Goal: Communication & Community: Ask a question

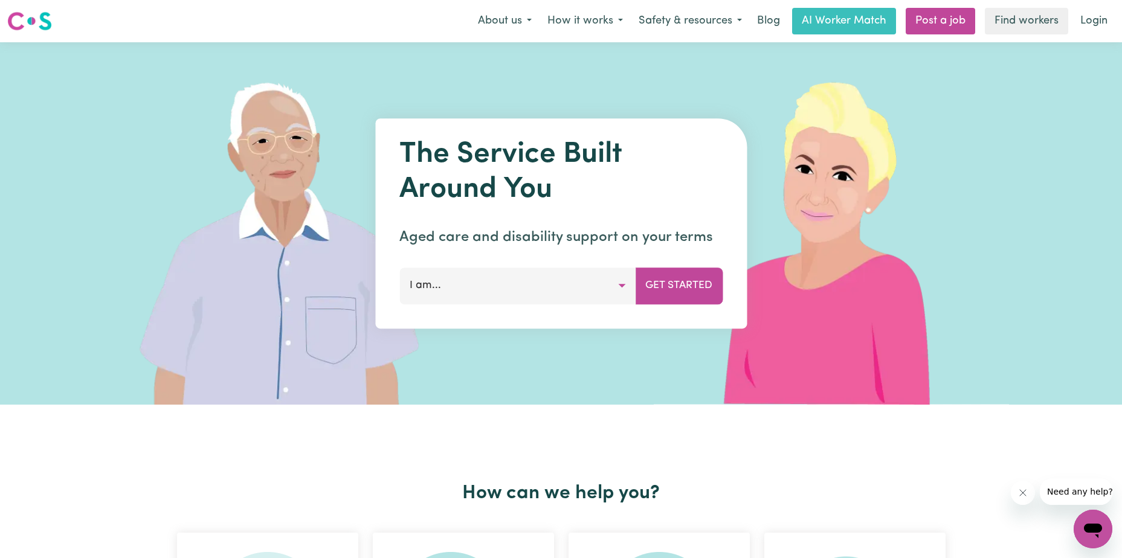
click at [538, 270] on button "I am..." at bounding box center [517, 286] width 236 height 36
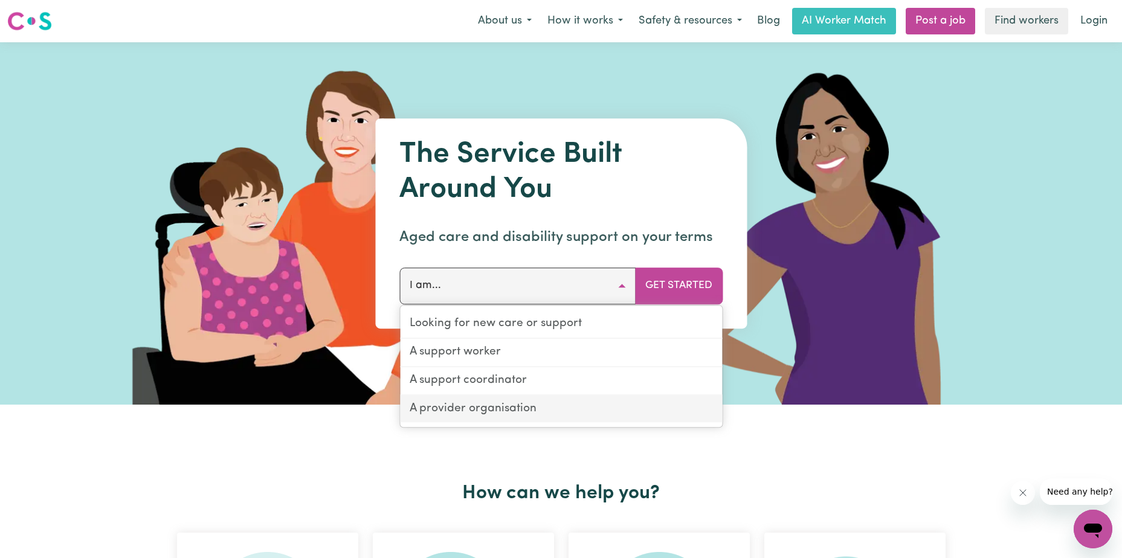
click at [484, 407] on link "A provider organisation" at bounding box center [561, 409] width 322 height 27
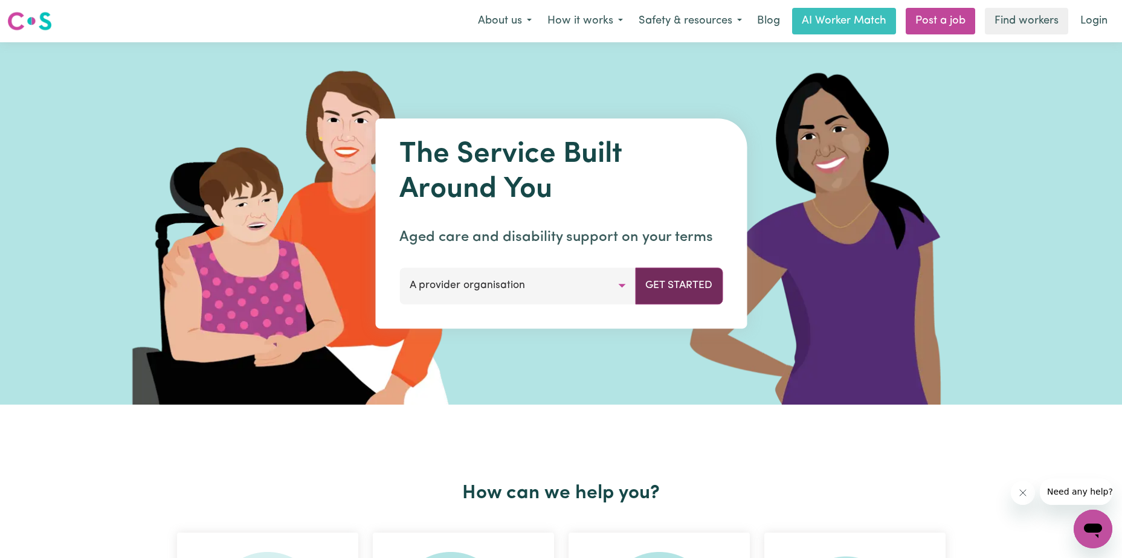
click at [687, 295] on button "Get Started" at bounding box center [679, 286] width 88 height 36
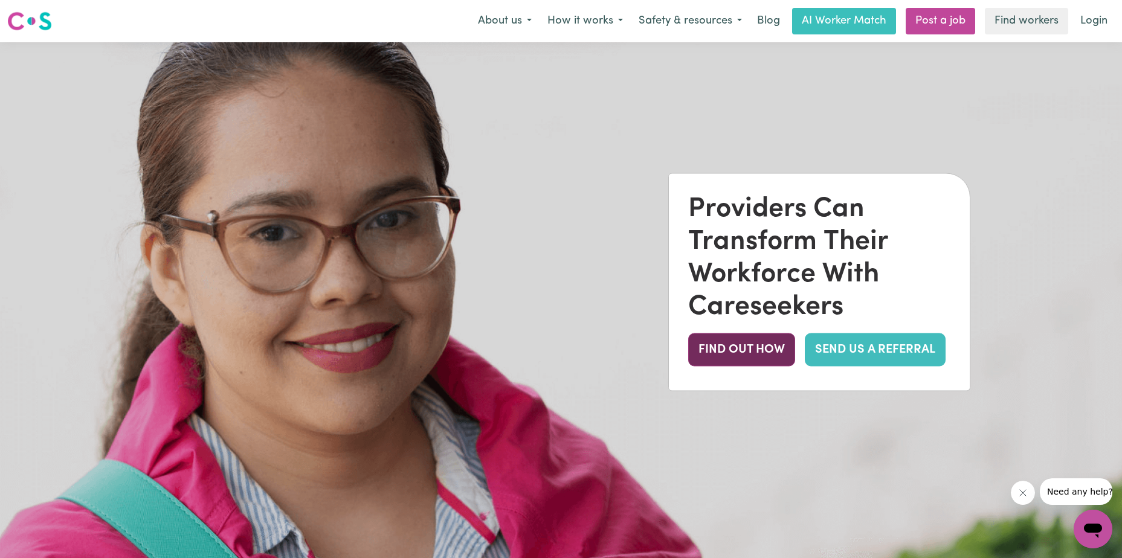
click at [719, 353] on button "FIND OUT HOW" at bounding box center [741, 349] width 107 height 33
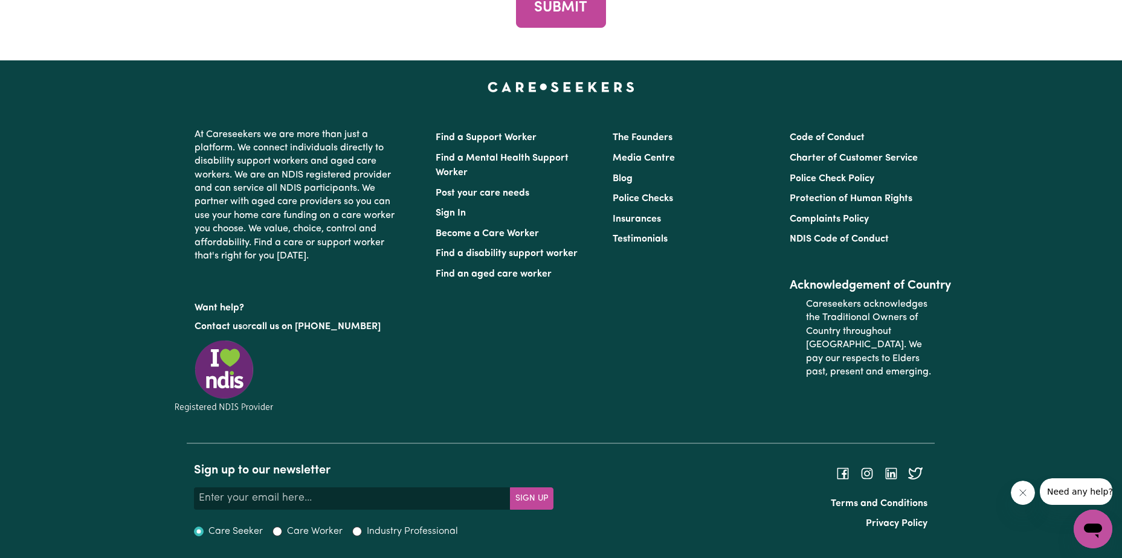
scroll to position [4607, 0]
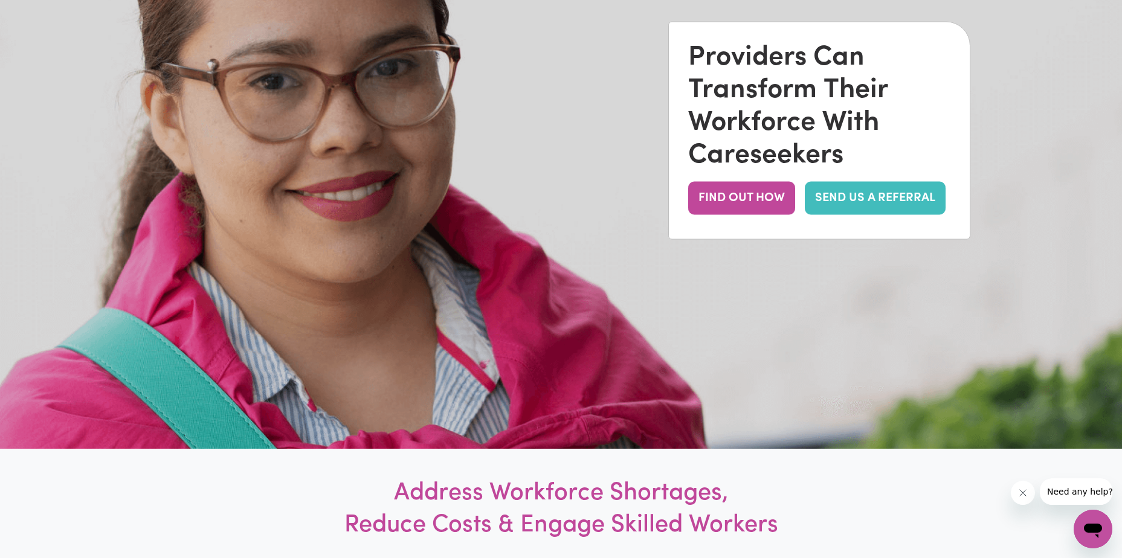
scroll to position [0, 0]
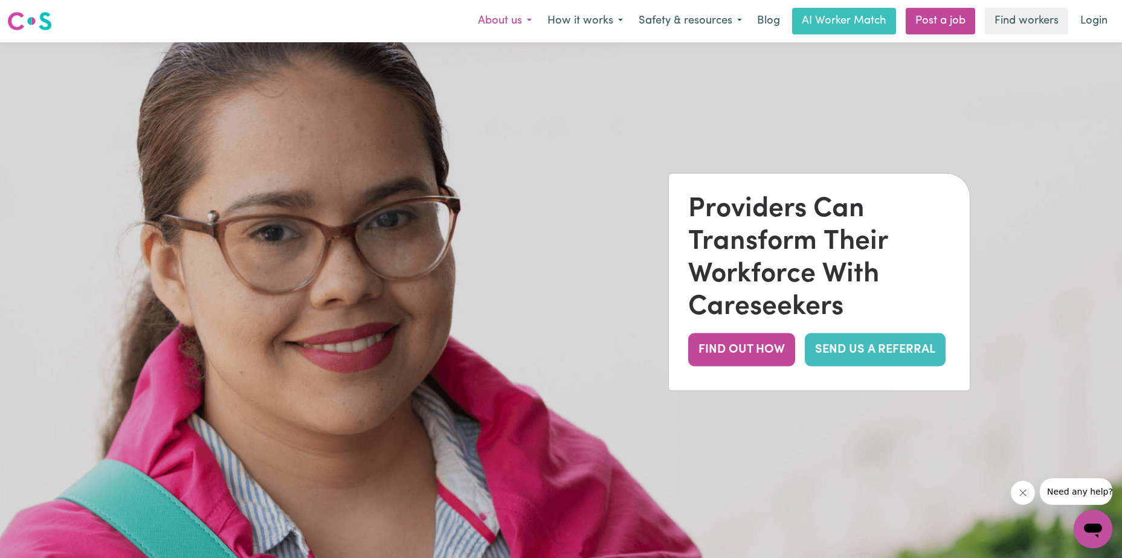
click at [506, 20] on button "About us" at bounding box center [504, 20] width 69 height 25
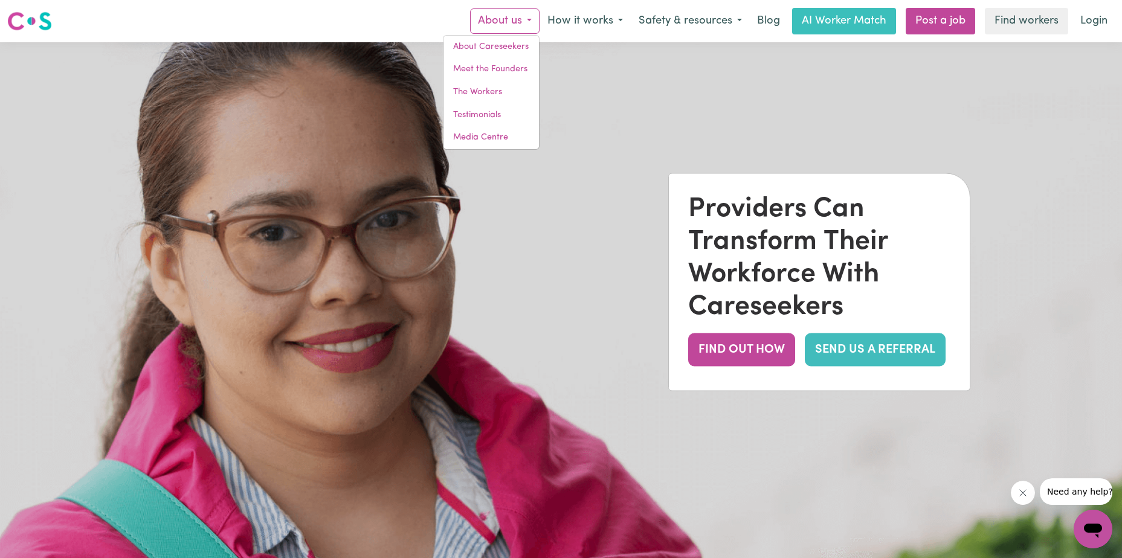
click at [1108, 529] on div "Open messaging window" at bounding box center [1092, 529] width 36 height 36
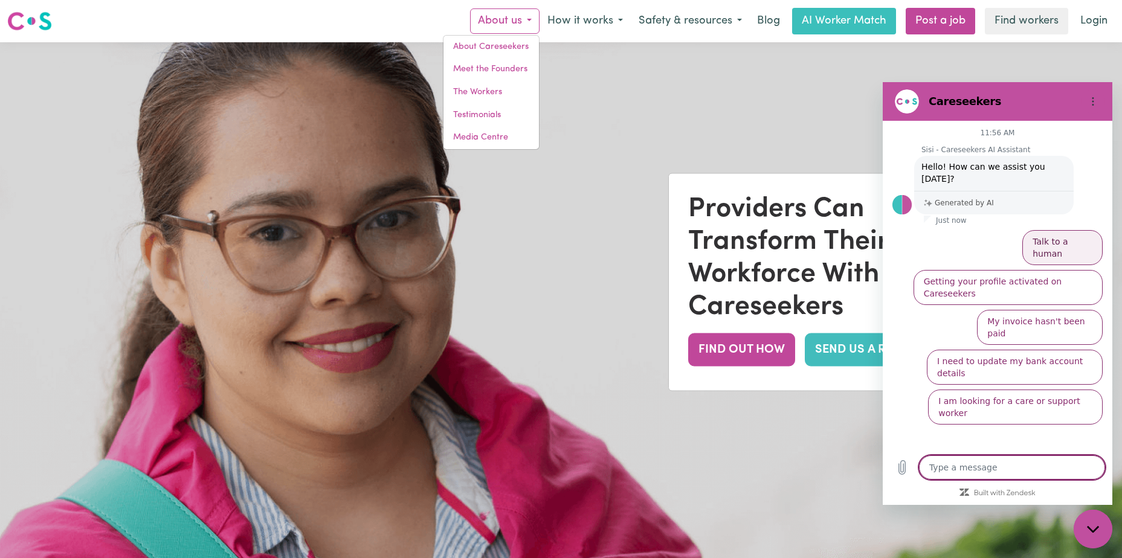
click at [1057, 230] on button "Talk to a human" at bounding box center [1062, 247] width 80 height 35
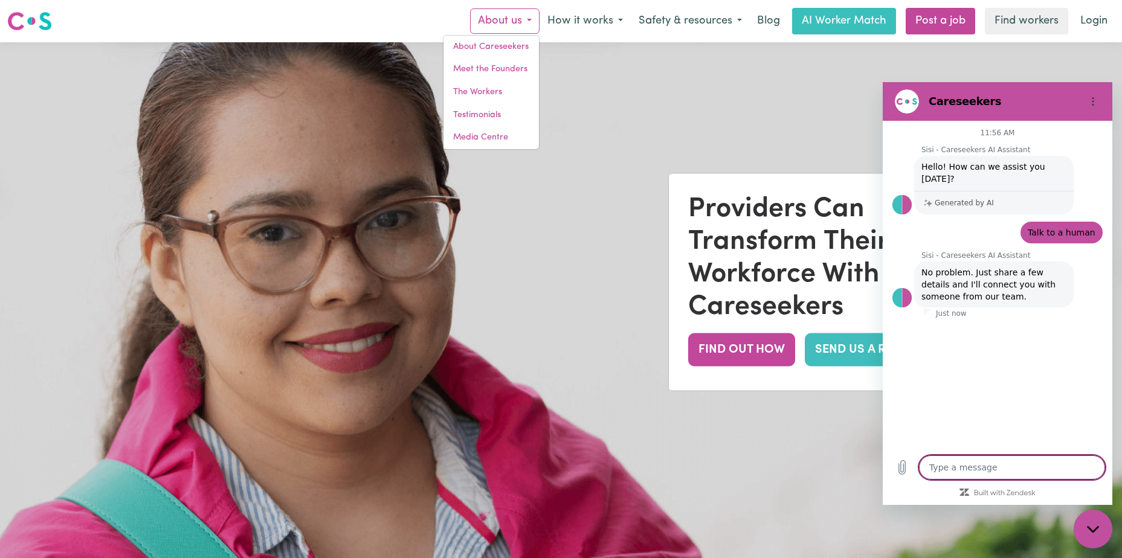
type textarea "x"
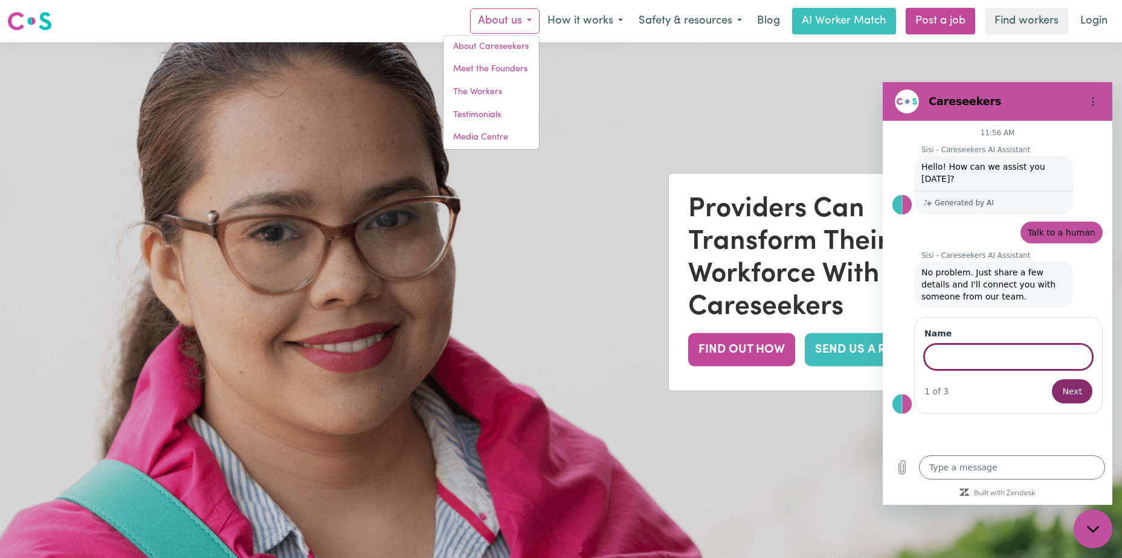
click at [984, 350] on input "Name" at bounding box center [1008, 356] width 168 height 25
type input "Western Sydney Services"
click at [1052, 379] on button "Next" at bounding box center [1072, 391] width 40 height 24
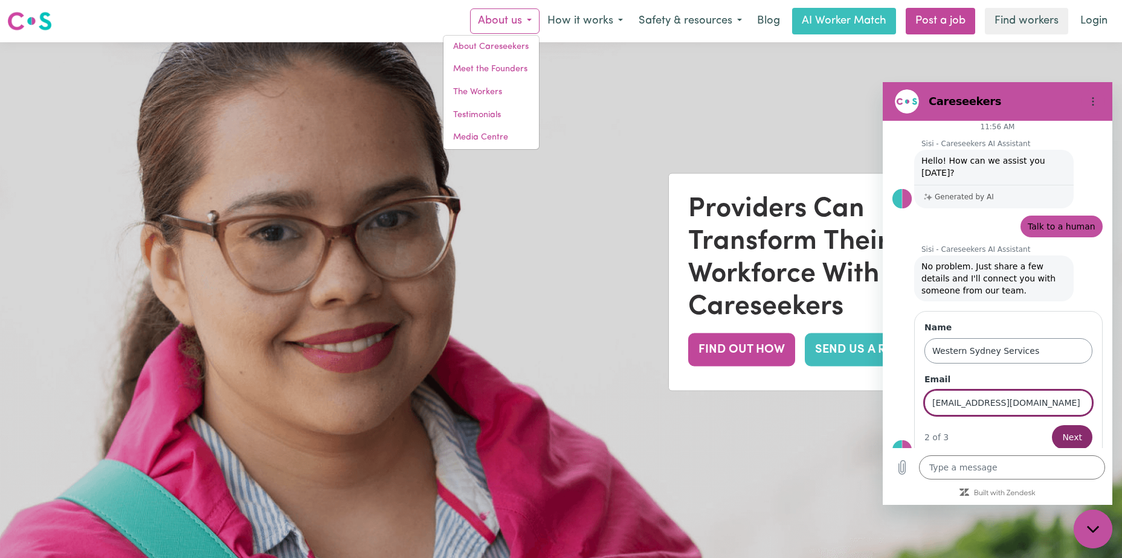
scroll to position [0, 1]
type input "[EMAIL_ADDRESS][DOMAIN_NAME]"
click at [1052, 425] on button "Next" at bounding box center [1072, 437] width 40 height 24
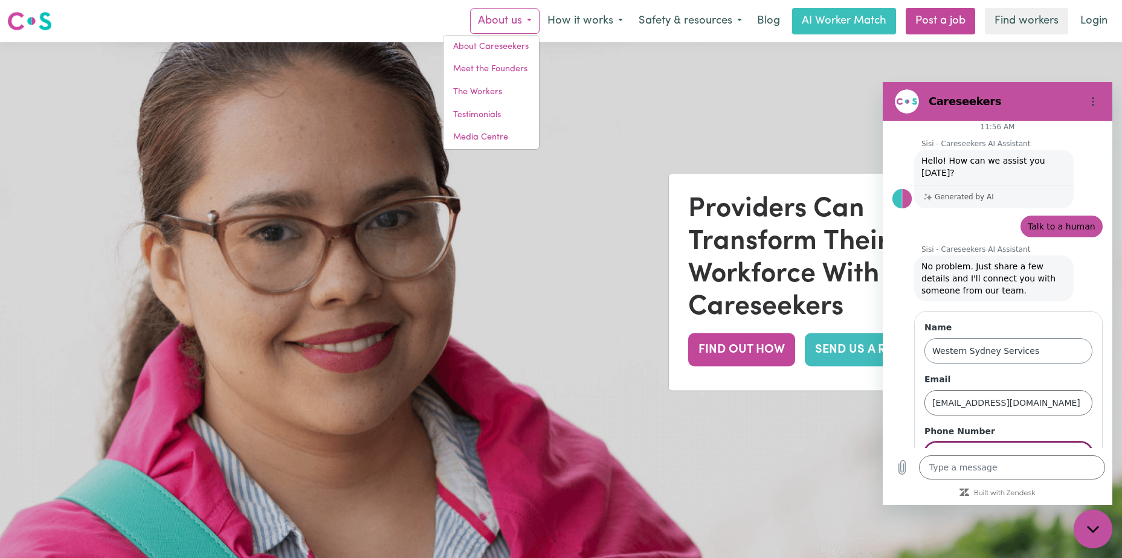
scroll to position [58, 0]
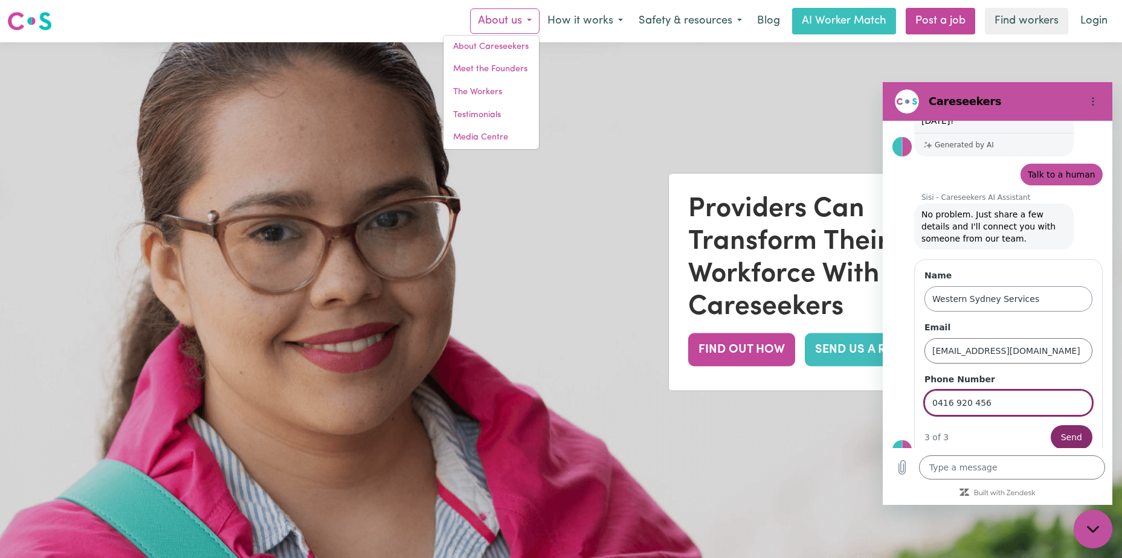
type input "0416 920 456"
click at [1050, 425] on button "Send" at bounding box center [1071, 437] width 42 height 24
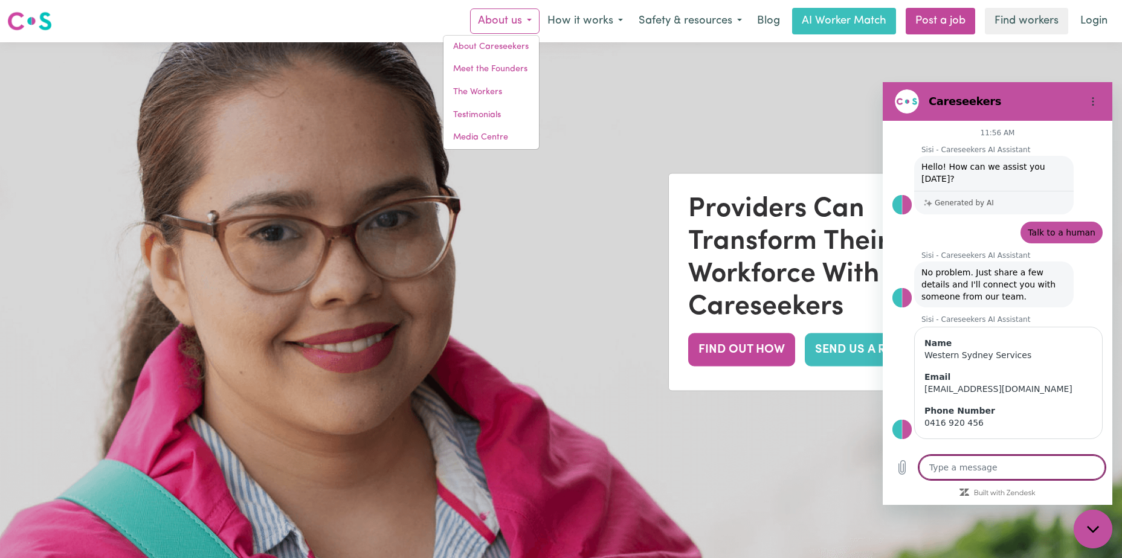
scroll to position [6, 0]
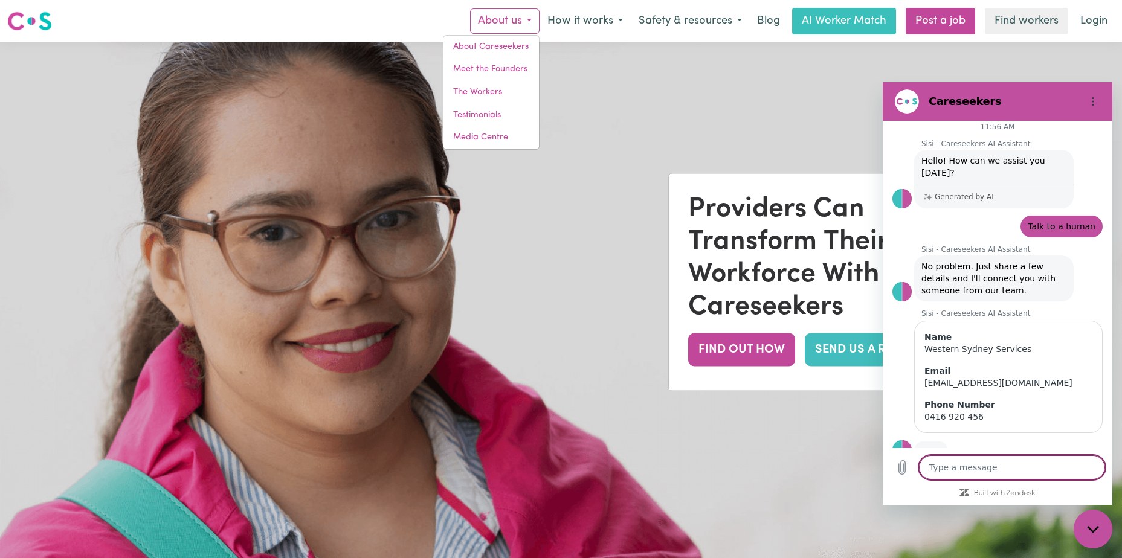
type textarea "x"
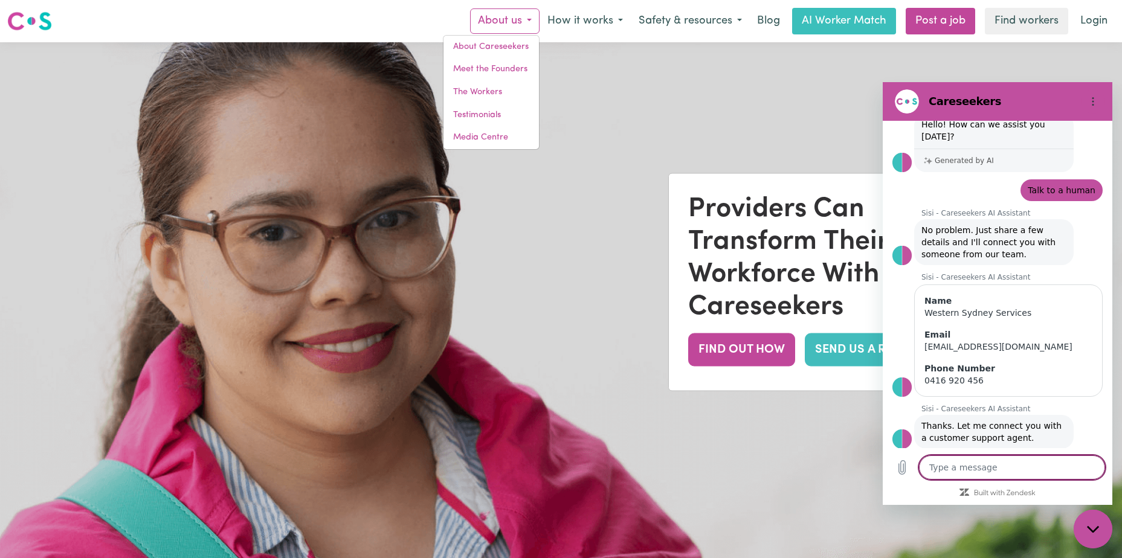
scroll to position [45, 0]
click at [1099, 100] on button "Options menu" at bounding box center [1092, 101] width 24 height 24
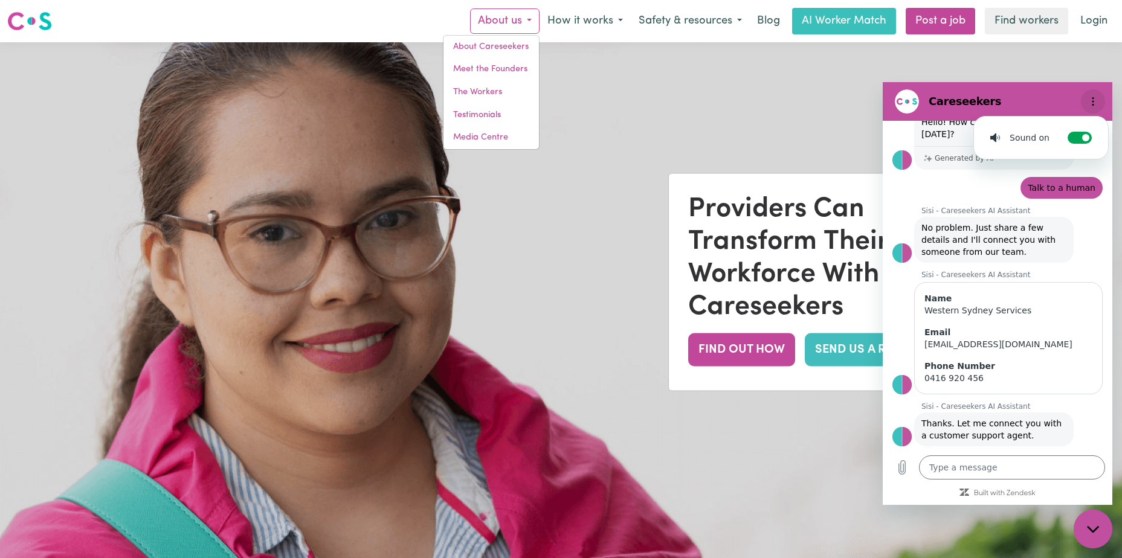
click at [1099, 100] on button "Options menu" at bounding box center [1092, 101] width 24 height 24
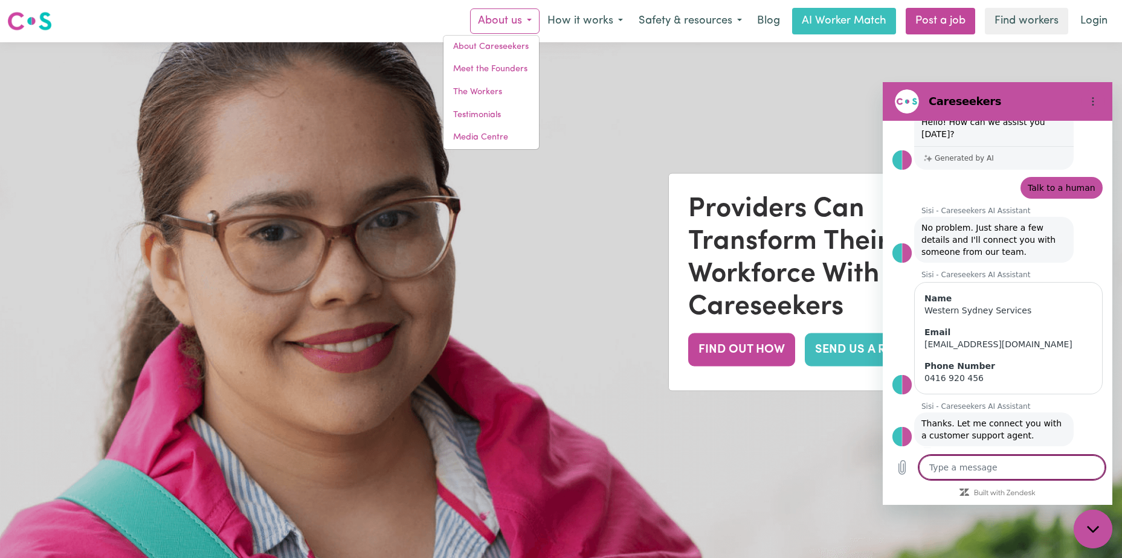
click at [978, 464] on textarea at bounding box center [1012, 467] width 186 height 24
type textarea "o"
type textarea "x"
type textarea "ok"
type textarea "x"
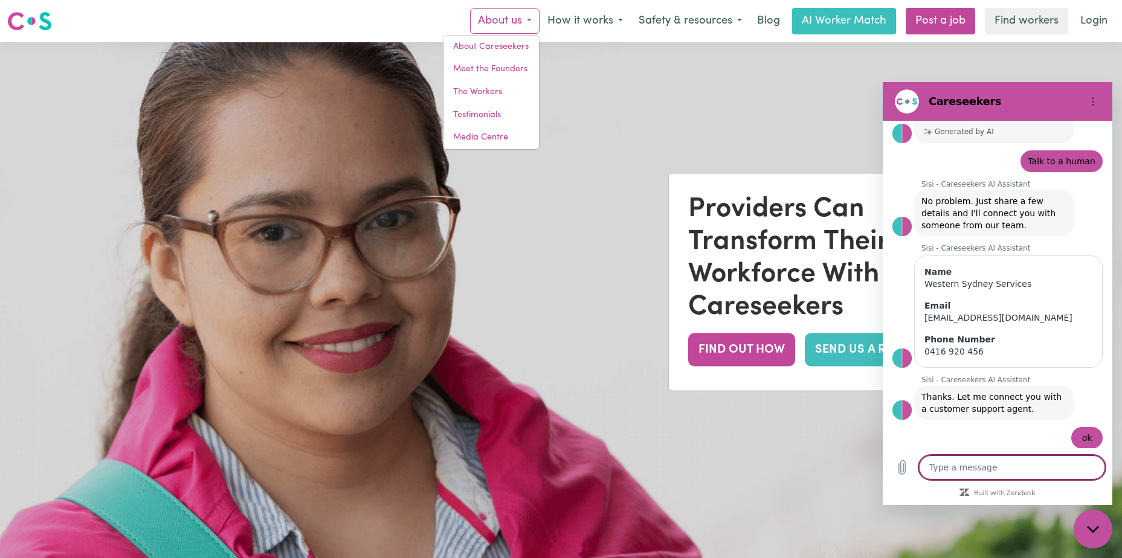
scroll to position [74, 0]
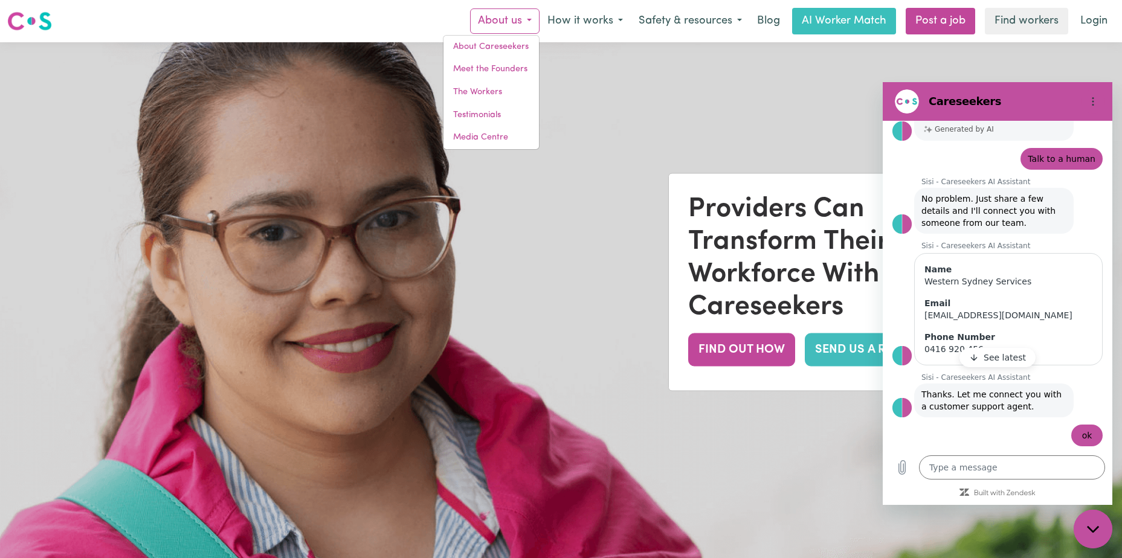
type textarea "x"
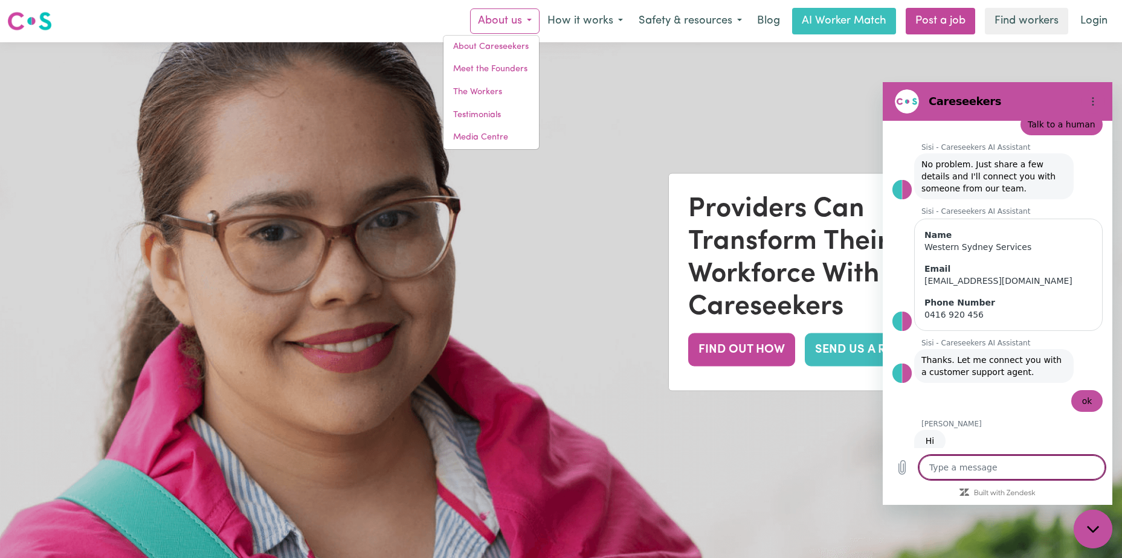
scroll to position [136, 0]
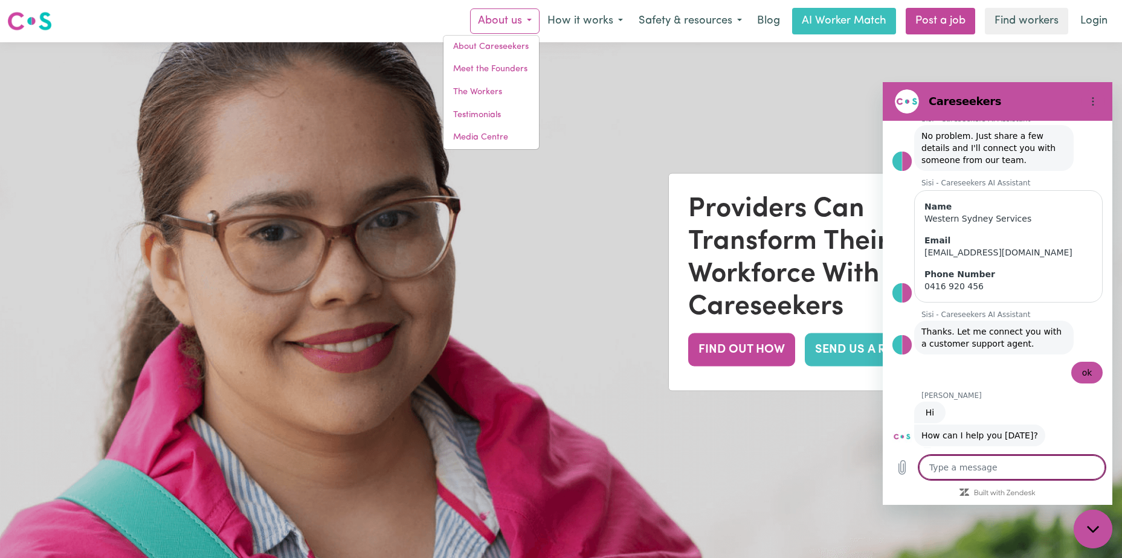
click at [980, 468] on textarea at bounding box center [1012, 467] width 186 height 24
type textarea "H"
type textarea "x"
type textarea "Hi"
type textarea "x"
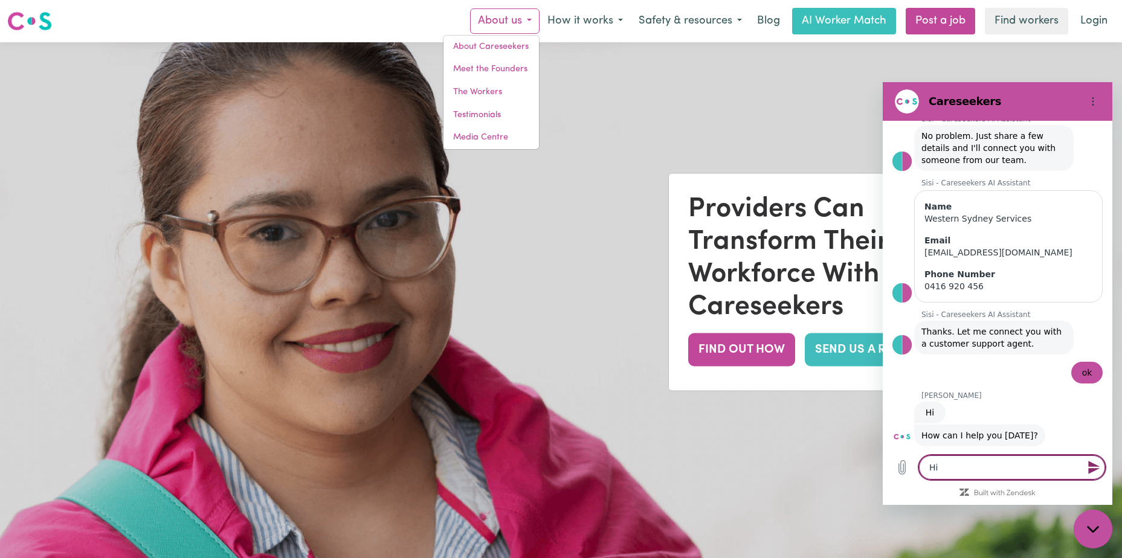
type textarea "Hi,"
type textarea "x"
type textarea "Hi,"
type textarea "x"
type textarea "Hi, I"
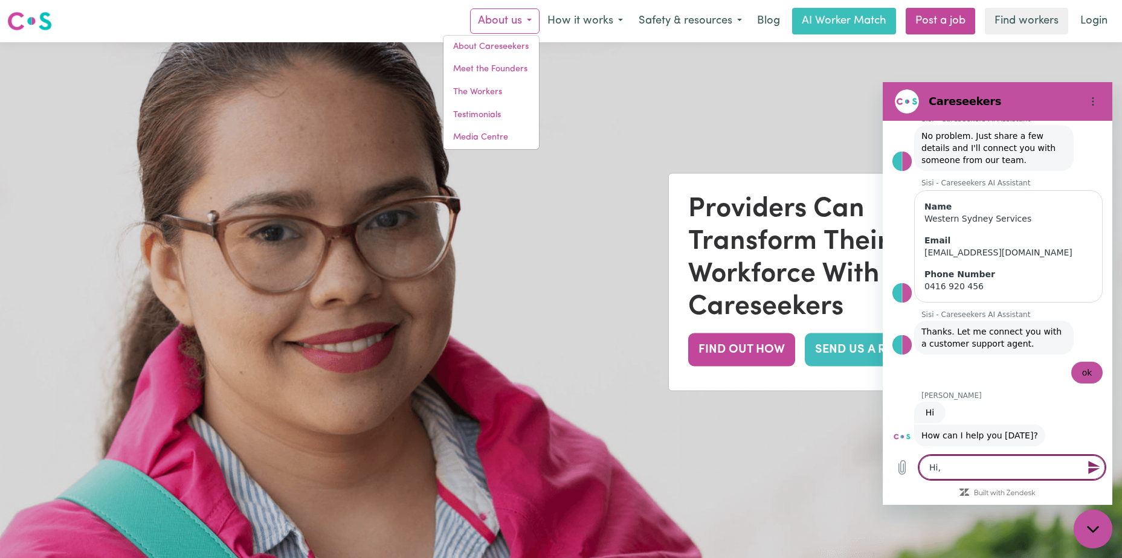
type textarea "x"
type textarea "Hi, I"
type textarea "x"
type textarea "Hi, I h"
type textarea "x"
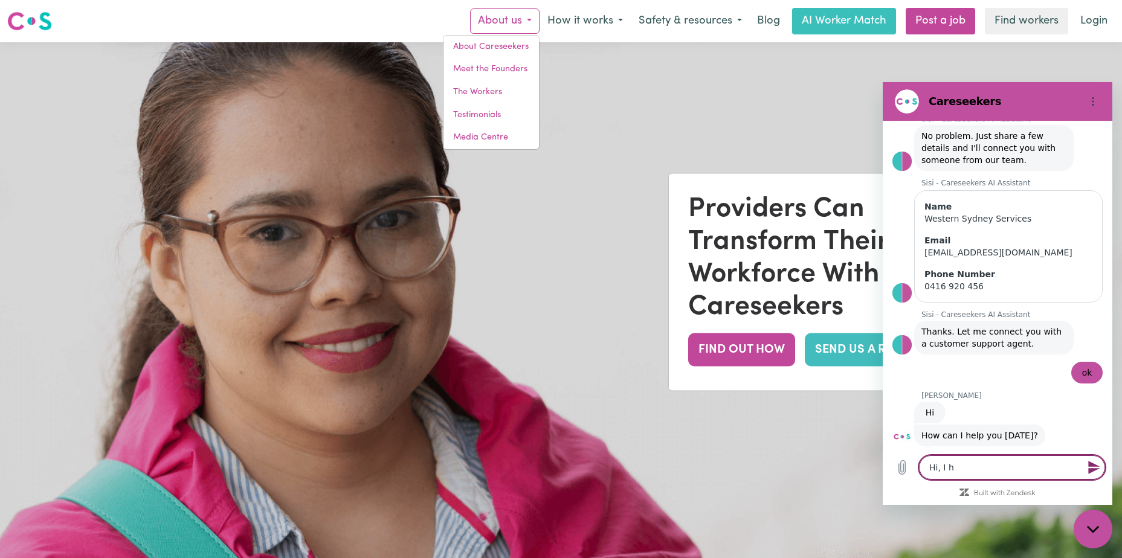
type textarea "Hi, I ha"
type textarea "x"
type textarea "Hi, I hav"
type textarea "x"
type textarea "Hi, I have"
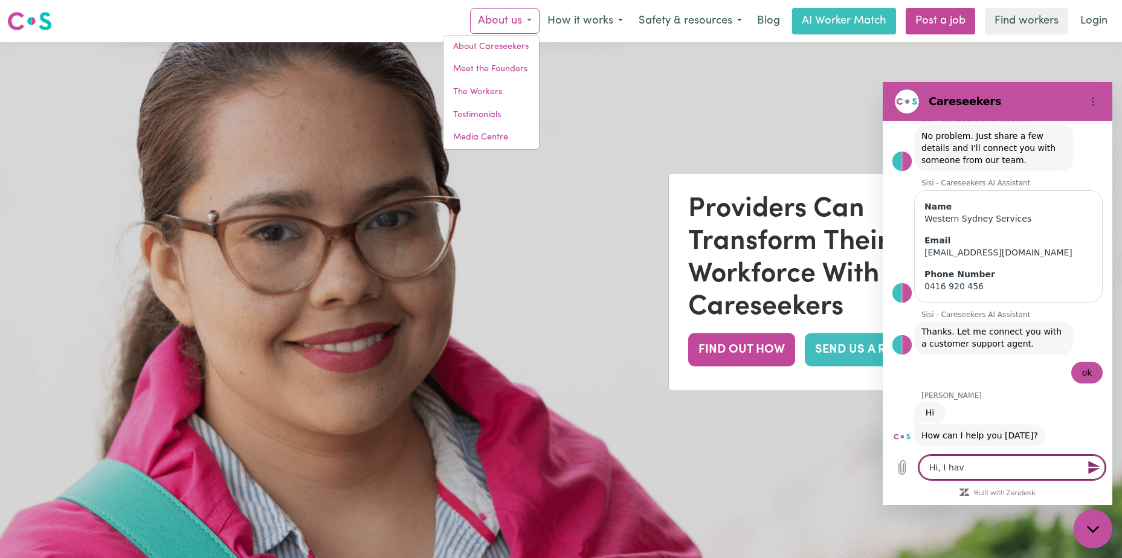
type textarea "x"
type textarea "Hi, I have"
type textarea "x"
type textarea "Hi, I have a"
type textarea "x"
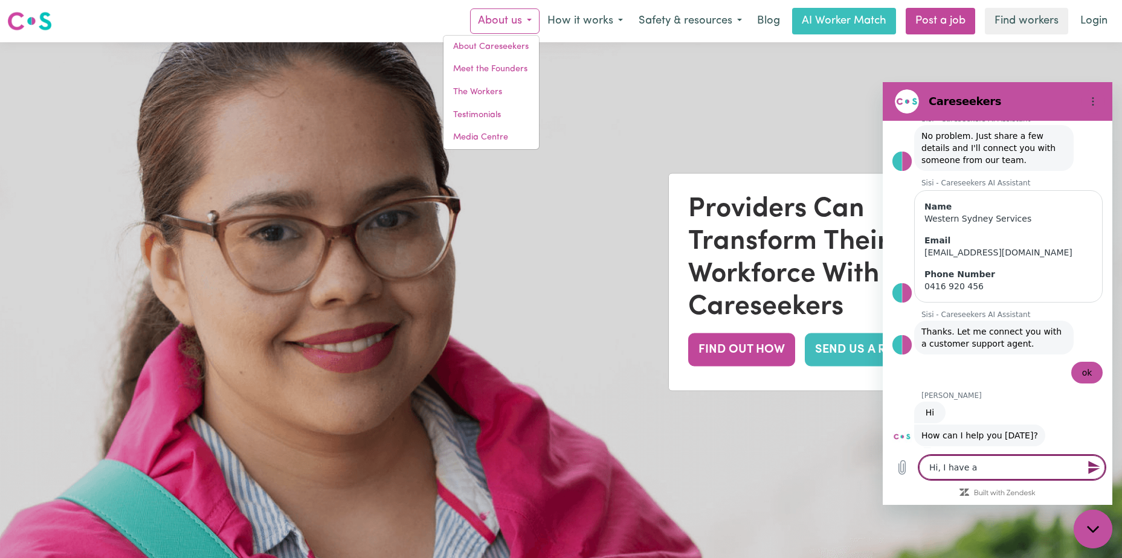
type textarea "Hi, I have a"
type textarea "x"
type textarea "Hi, I have a N"
type textarea "x"
type textarea "Hi, I have a ND"
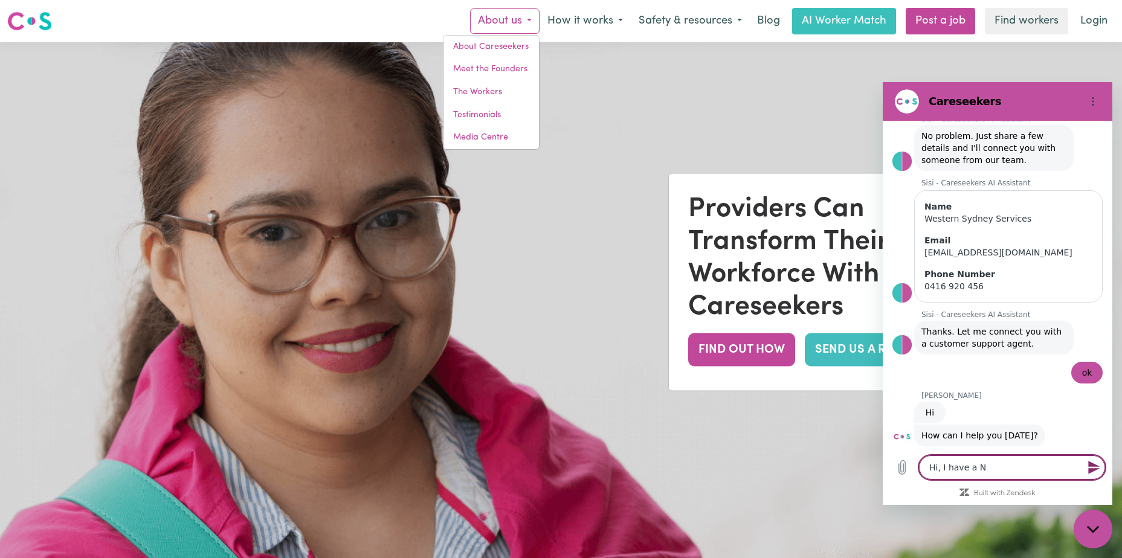
type textarea "x"
type textarea "Hi, I have a NDI"
type textarea "x"
type textarea "Hi, I have a NDIS"
type textarea "x"
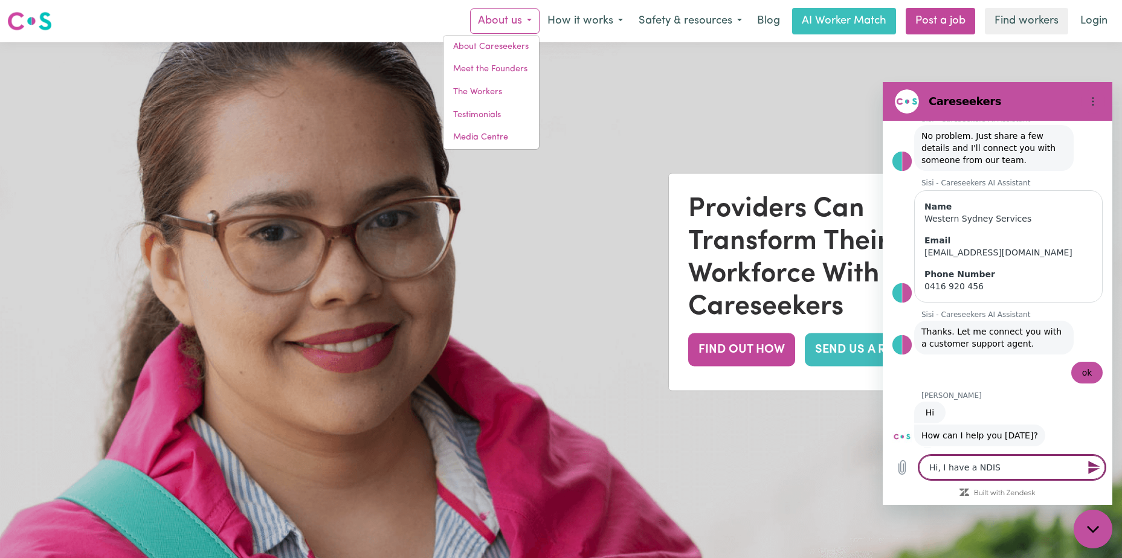
type textarea "Hi, I have a NDIS"
type textarea "x"
type textarea "Hi, I have a NDIS r"
type textarea "x"
type textarea "Hi, I have a NDIS re"
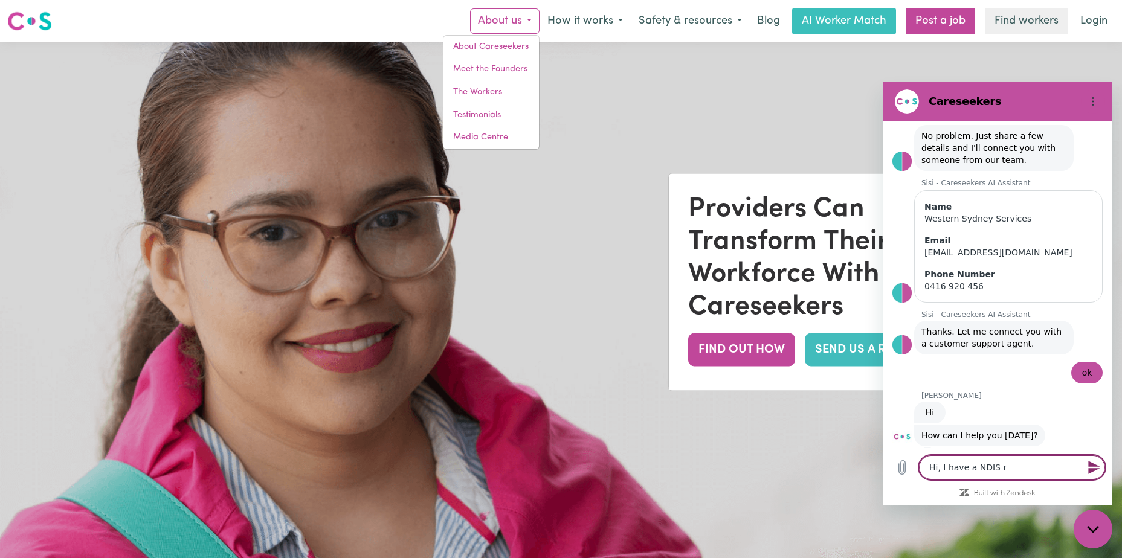
type textarea "x"
type textarea "Hi, I have a NDIS reg"
type textarea "x"
type textarea "Hi, I have a NDIS regi"
type textarea "x"
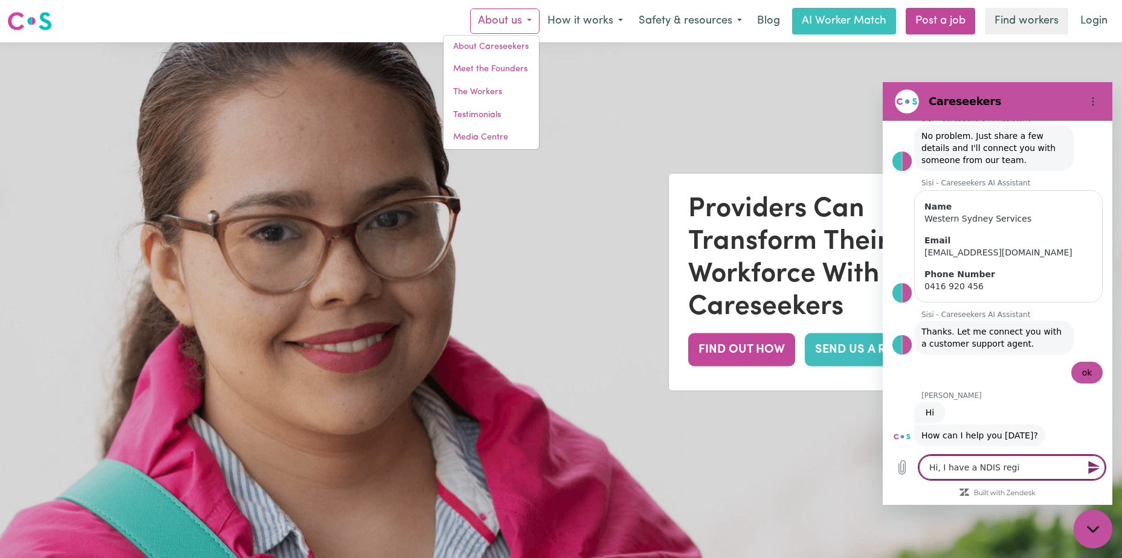
type textarea "Hi, I have a NDIS regis"
type textarea "x"
type textarea "Hi, I have a NDIS regist"
type textarea "x"
type textarea "Hi, I have a NDIS registe"
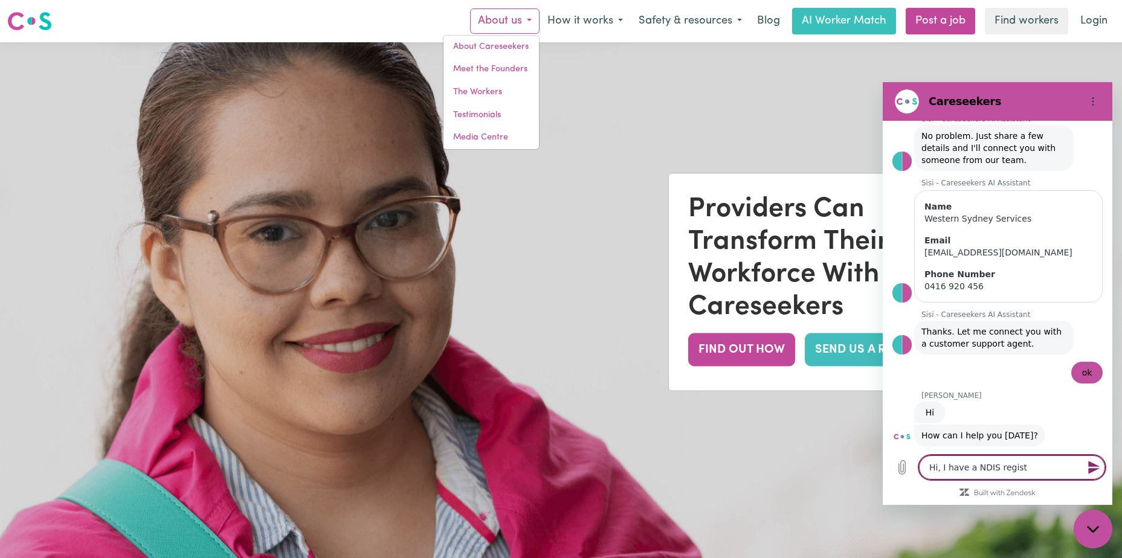
type textarea "x"
type textarea "Hi, I have a NDIS register"
type textarea "x"
type textarea "Hi, I have a NDIS registere"
type textarea "x"
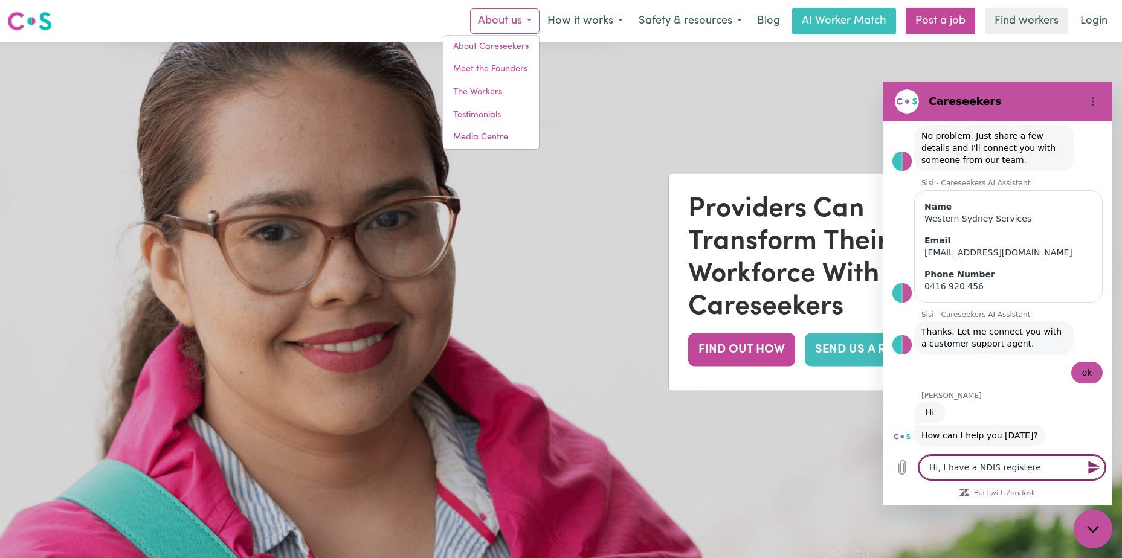
type textarea "Hi, I have a NDIS registered"
type textarea "x"
type textarea "Hi, I have a NDIS registered"
type textarea "x"
type textarea "Hi, I have a NDIS registered v"
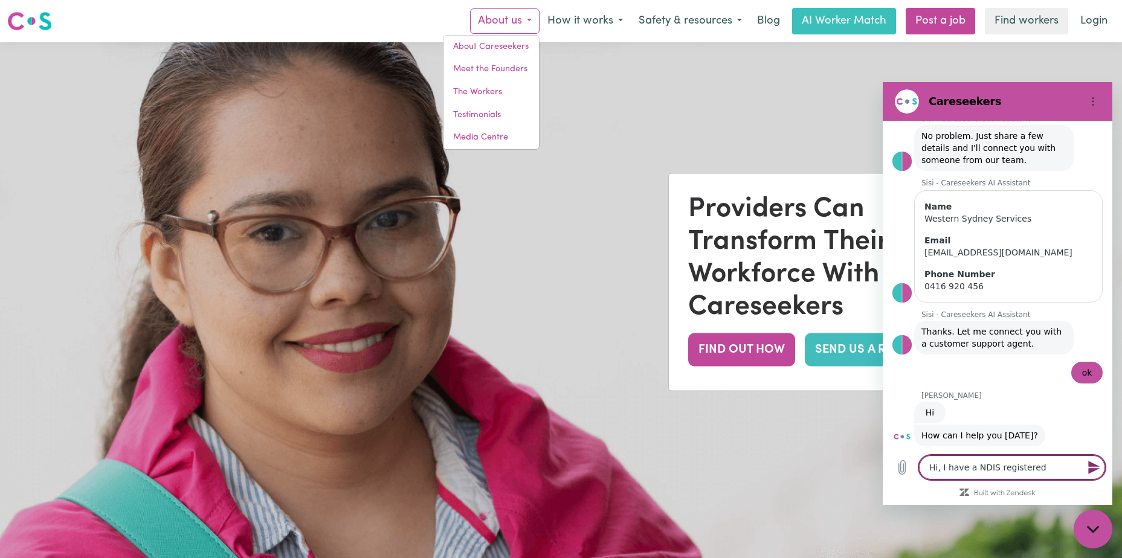
type textarea "x"
type textarea "Hi, I have a NDIS registered"
type textarea "x"
type textarea "Hi, I have a NDIS registered b"
type textarea "x"
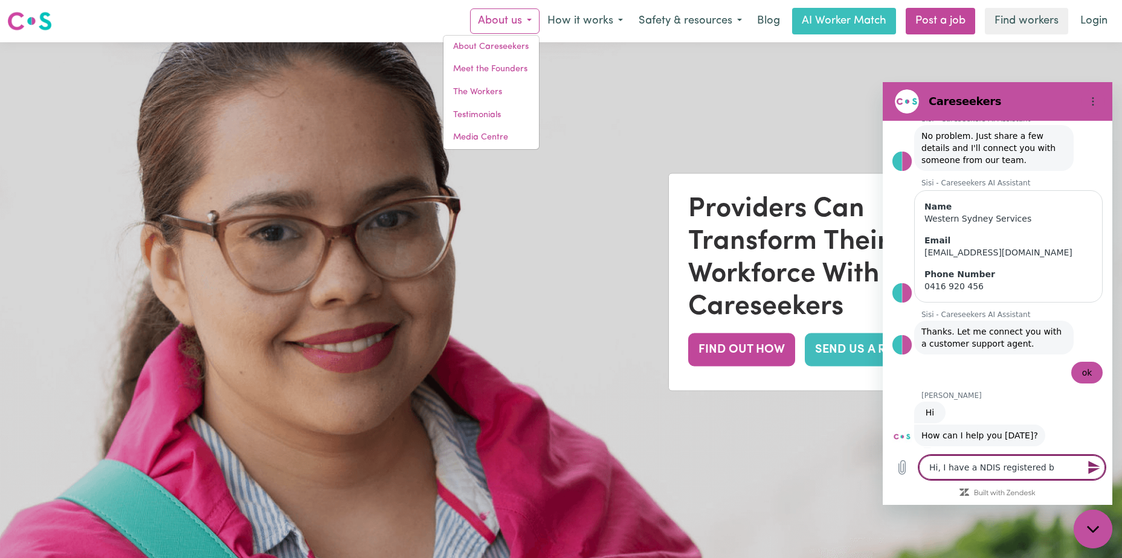
type textarea "Hi, I have a NDIS registered bu"
type textarea "x"
type textarea "Hi, I have a NDIS registered bus"
type textarea "x"
type textarea "Hi, I have a NDIS registered busi"
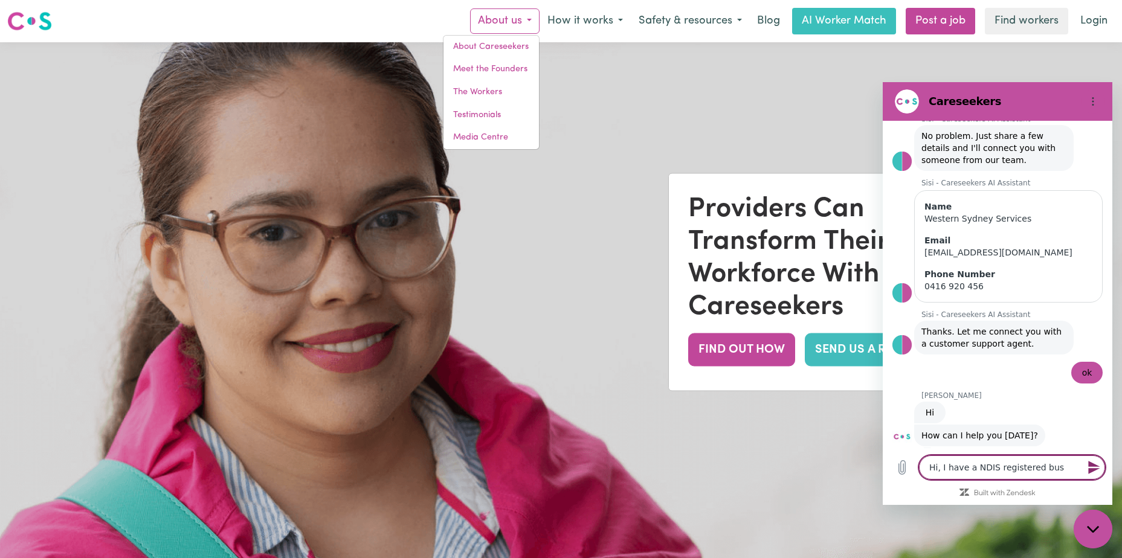
type textarea "x"
type textarea "Hi, I have a NDIS registered busin"
type textarea "x"
type textarea "Hi, I have a NDIS registered busine"
type textarea "x"
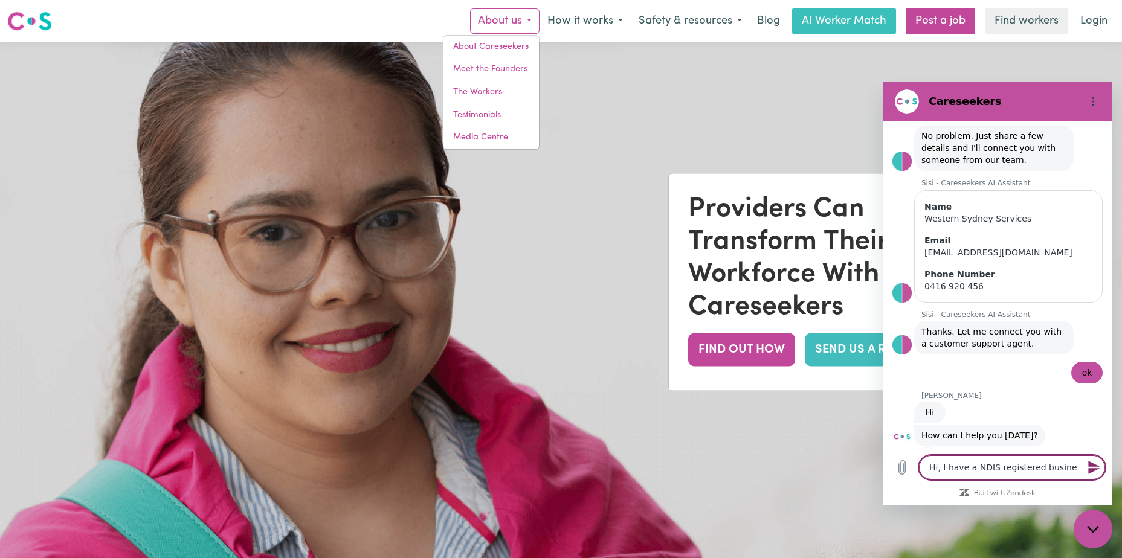
type textarea "Hi, I have a NDIS registered busines"
type textarea "x"
type textarea "Hi, I have a NDIS registered business"
type textarea "x"
type textarea "Hi, I have a NDIS registered business,"
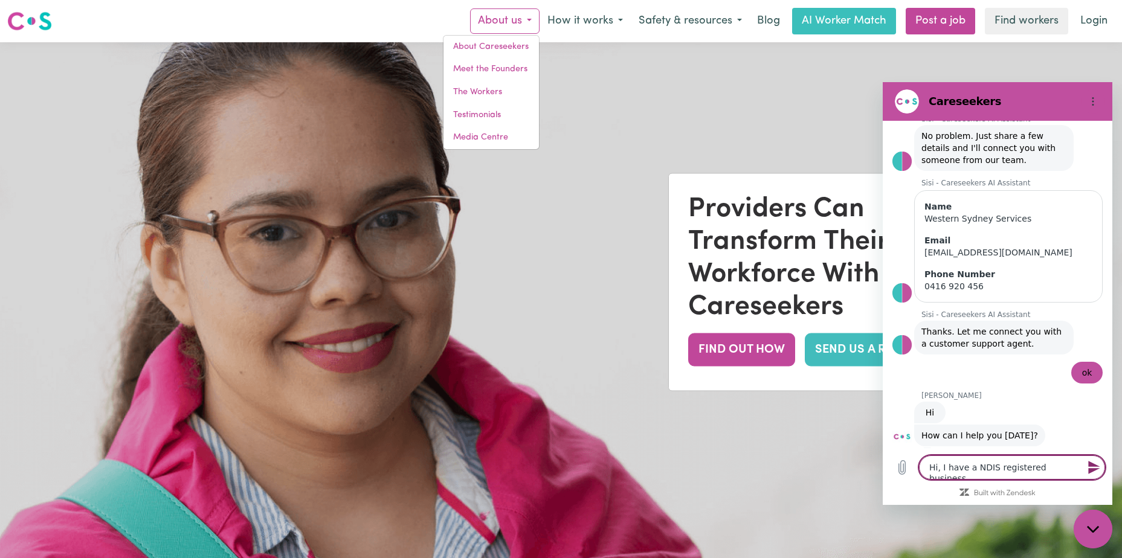
type textarea "x"
type textarea "Hi, I have a NDIS registered business,"
type textarea "x"
type textarea "Hi, I have a NDIS registered business, v"
type textarea "x"
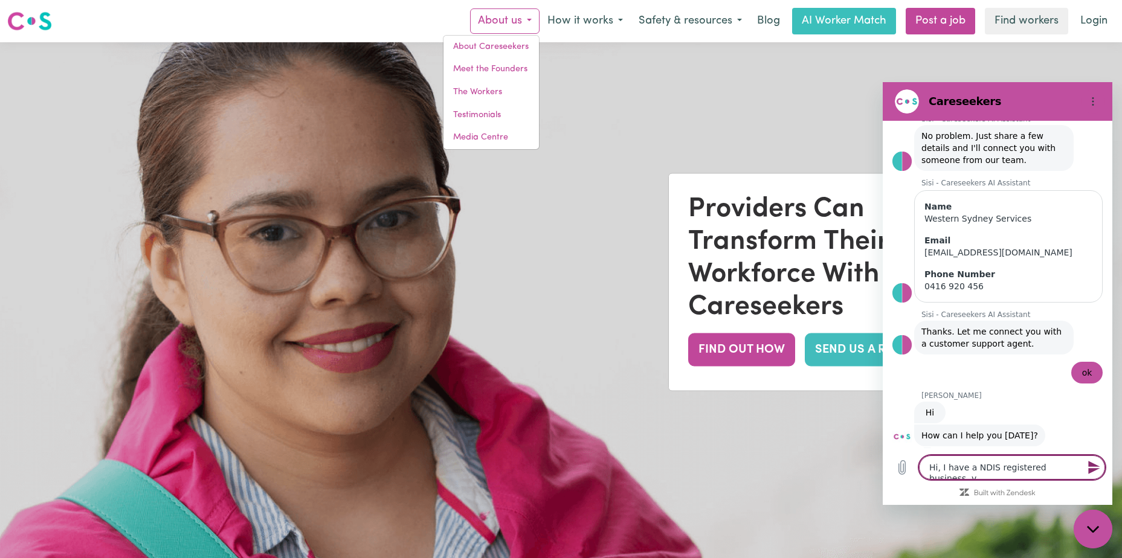
type textarea "Hi, I have a NDIS registered business, [GEOGRAPHIC_DATA]"
type textarea "x"
type textarea "Hi, I have a NDIS registered business, v"
type textarea "x"
type textarea "Hi, I have a NDIS registered business,"
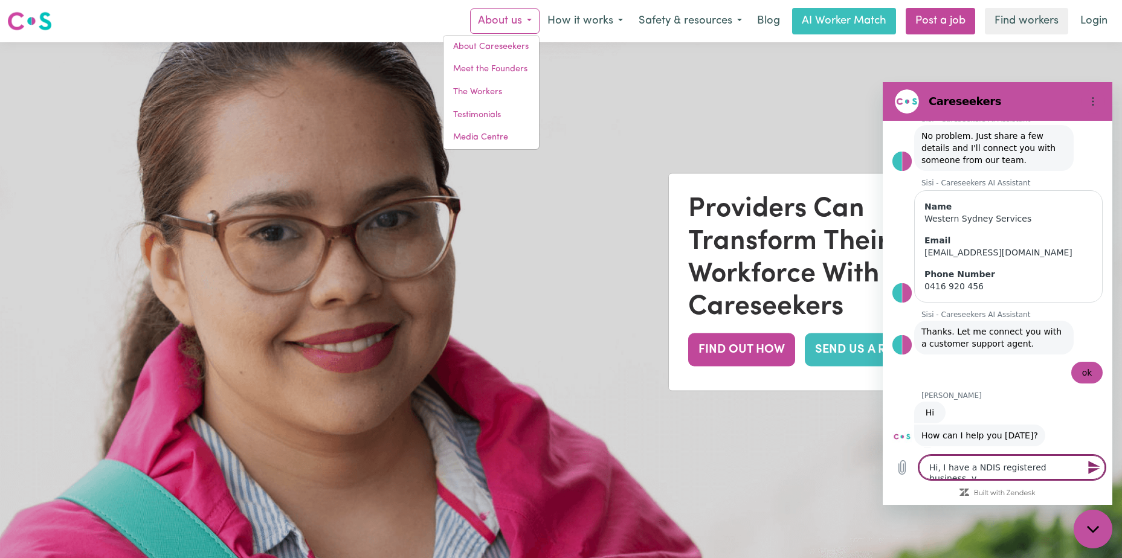
type textarea "x"
type textarea "Hi, I have a NDIS registered business, c"
type textarea "x"
type textarea "Hi, I have a NDIS registered business, [GEOGRAPHIC_DATA]"
type textarea "x"
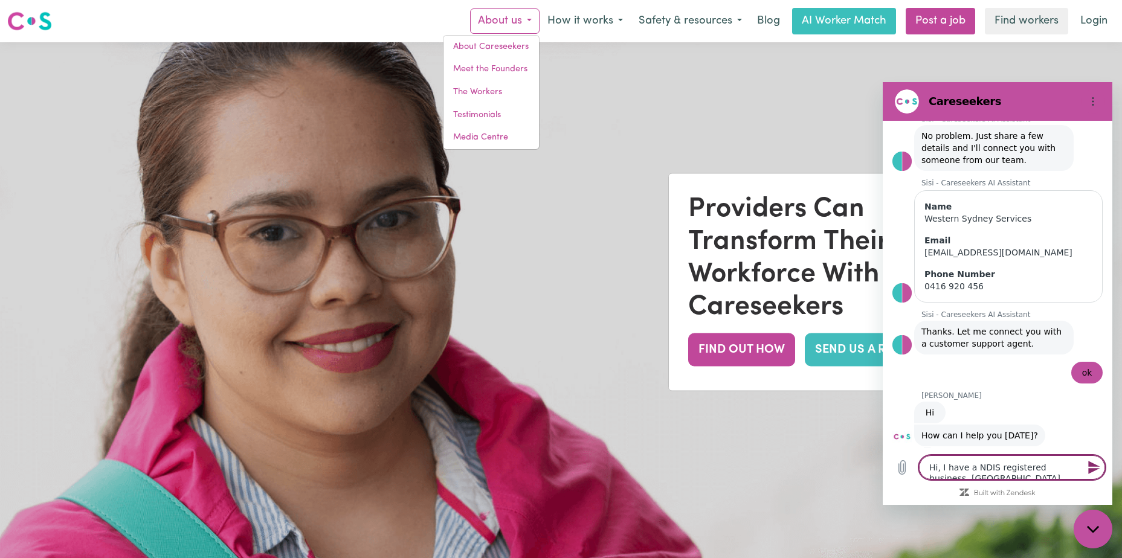
type textarea "Hi, I have a NDIS registered business, can"
type textarea "x"
type textarea "Hi, I have a NDIS registered business, can"
type textarea "x"
type textarea "Hi, I have a NDIS registered business, can i"
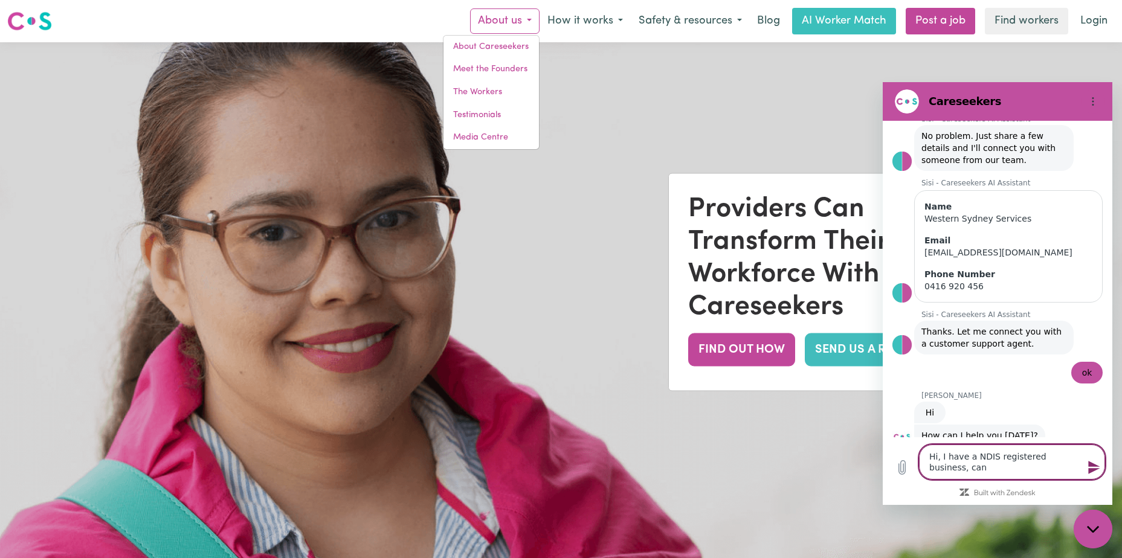
type textarea "x"
type textarea "Hi, I have a NDIS registered business, can i"
type textarea "x"
type textarea "Hi, I have a NDIS registered business, can i p"
type textarea "x"
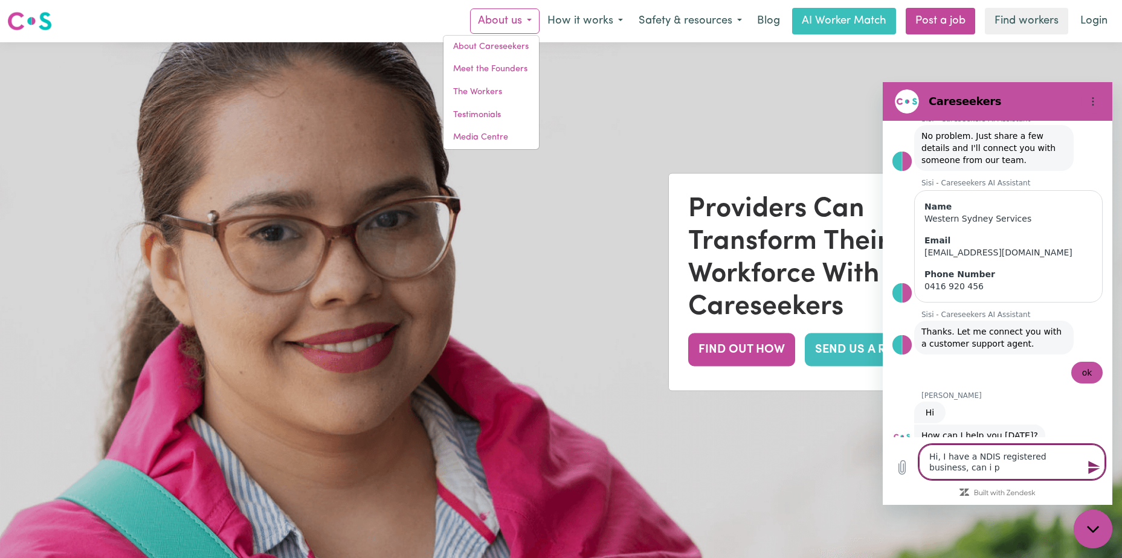
type textarea "Hi, I have a NDIS registered business, can i pr"
type textarea "x"
type textarea "Hi, I have a NDIS registered business, can i pro"
type textarea "x"
type textarea "Hi, I have a NDIS registered business, can i prom"
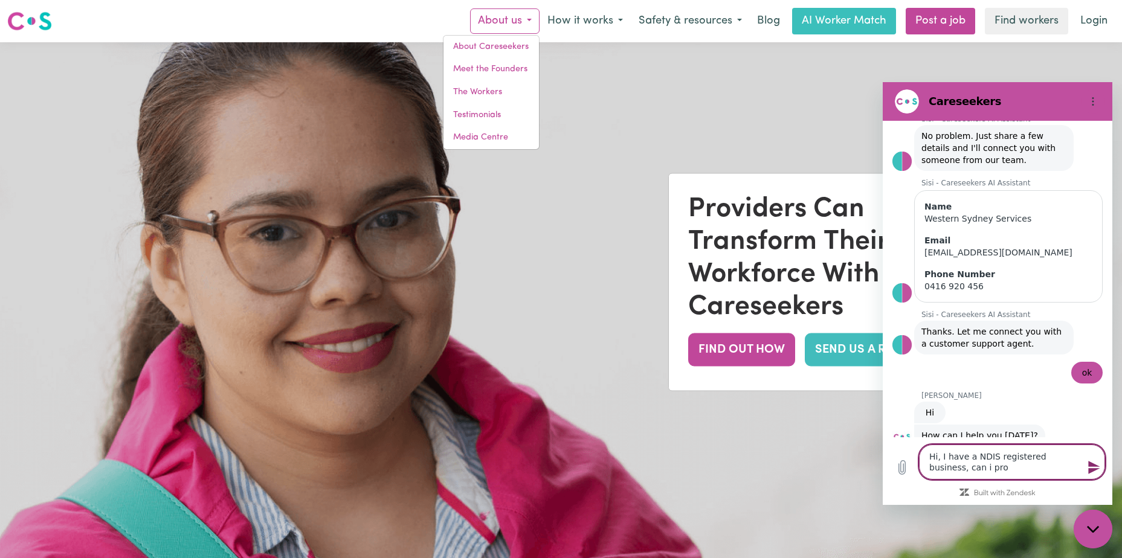
type textarea "x"
type textarea "Hi, I have a NDIS registered business, can i promo"
type textarea "x"
type textarea "Hi, I have a NDIS registered business, can i promot"
type textarea "x"
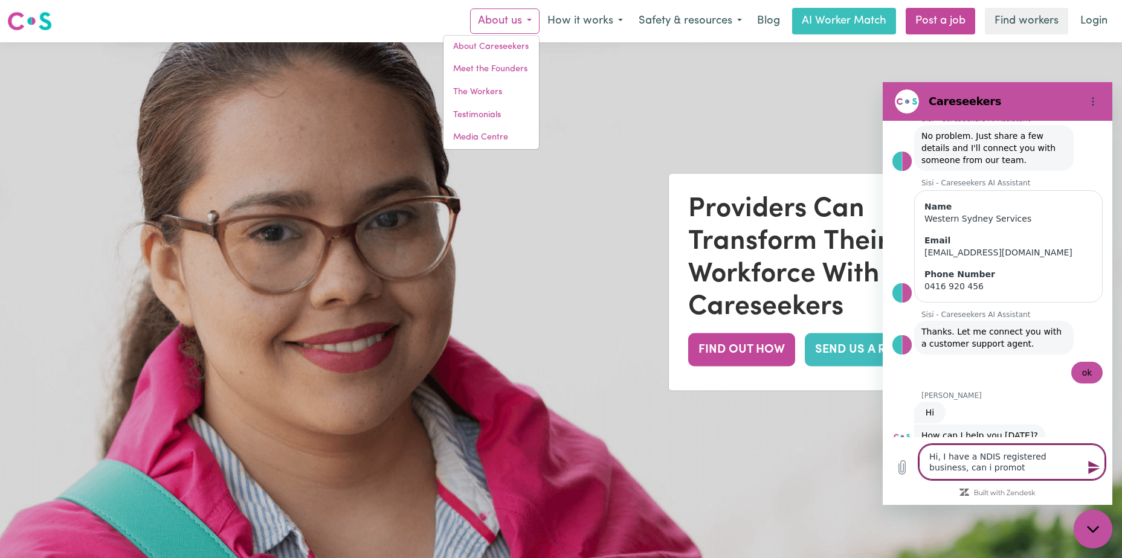
type textarea "Hi, I have a NDIS registered business, can i promote"
type textarea "x"
type textarea "Hi, I have a NDIS registered business, can i promote"
type textarea "x"
type textarea "Hi, I have a NDIS registered business, can i promote i"
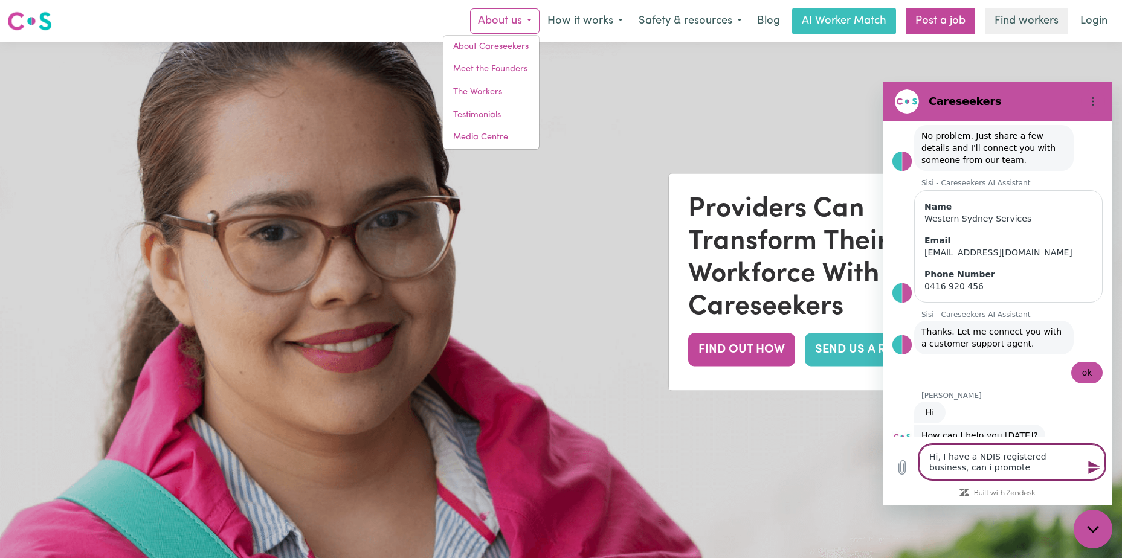
type textarea "x"
type textarea "Hi, I have a NDIS registered business, can i promote it"
type textarea "x"
type textarea "Hi, I have a NDIS registered business, can i promote it"
type textarea "x"
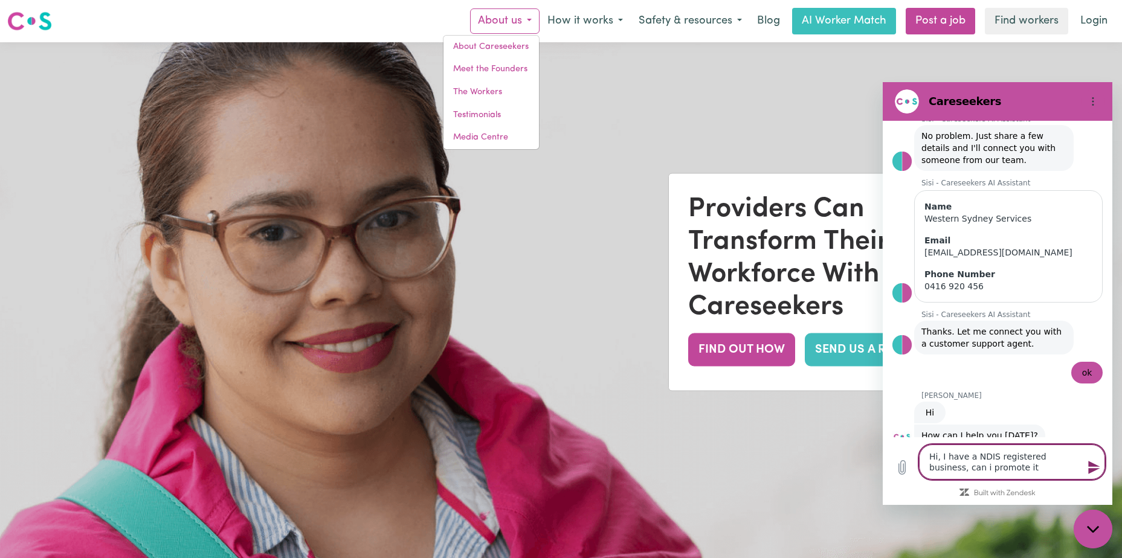
type textarea "Hi, I have a NDIS registered business, can i promote it h"
type textarea "x"
type textarea "Hi, I have a NDIS registered business, can i promote it he"
type textarea "x"
type textarea "Hi, I have a NDIS registered business, can i promote it her"
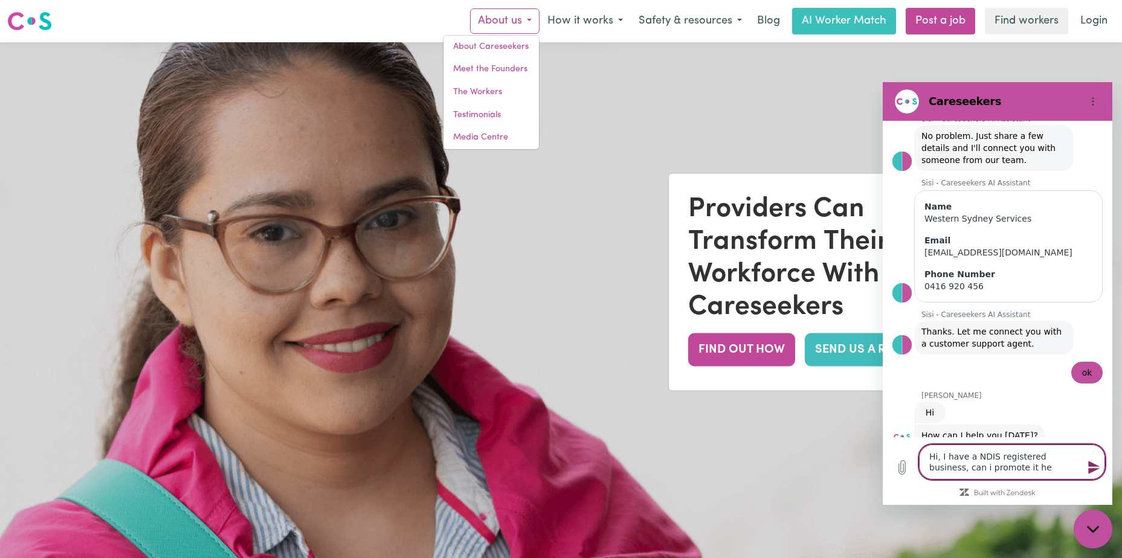
type textarea "x"
type textarea "Hi, I have a NDIS registered business, can i promote it herw"
type textarea "x"
type textarea "Hi, I have a NDIS registered business, can i promote it her"
type textarea "x"
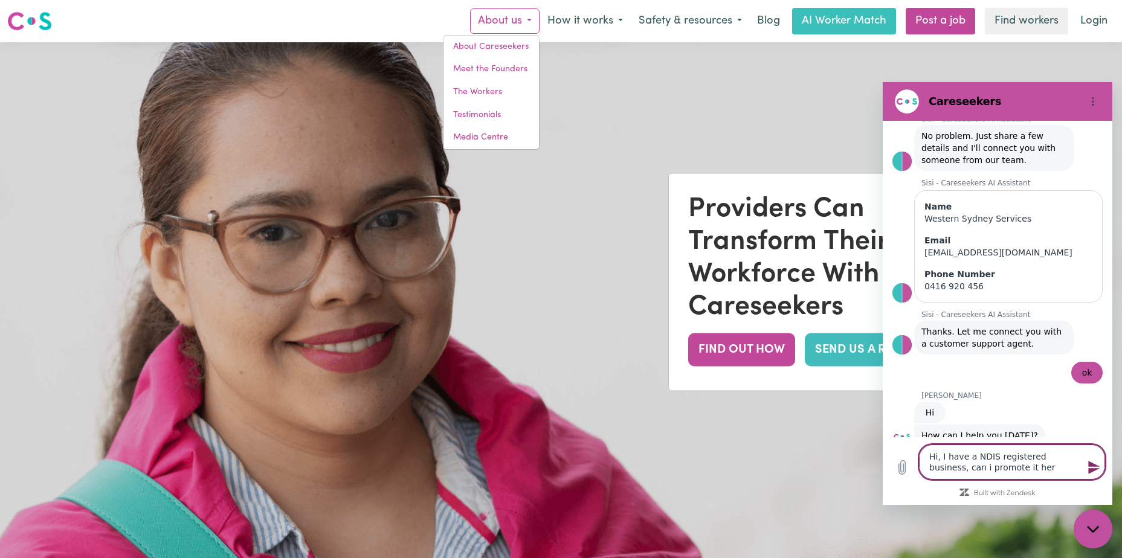
type textarea "Hi, I have a NDIS registered business, can i promote it here"
type textarea "x"
type textarea "Hi, I have a NDIS registered business, can i promote it here?"
type textarea "x"
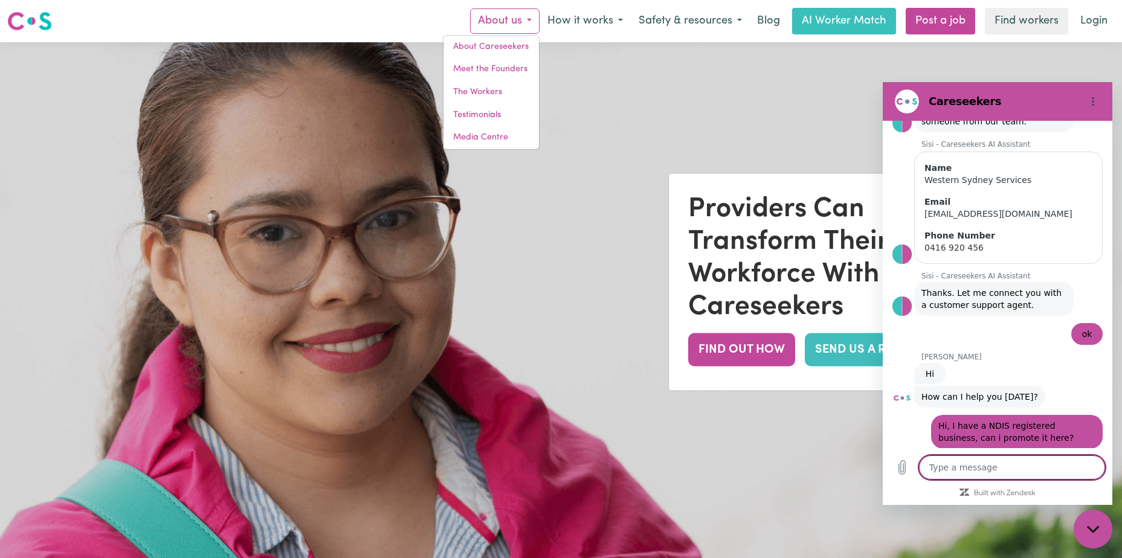
scroll to position [178, 0]
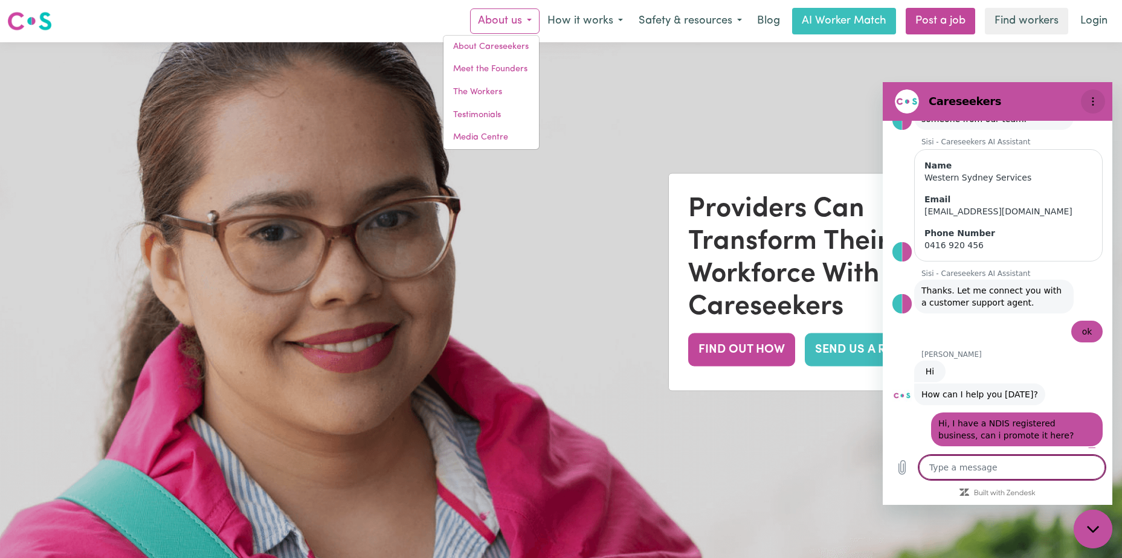
click at [1085, 98] on button "Options menu" at bounding box center [1092, 101] width 24 height 24
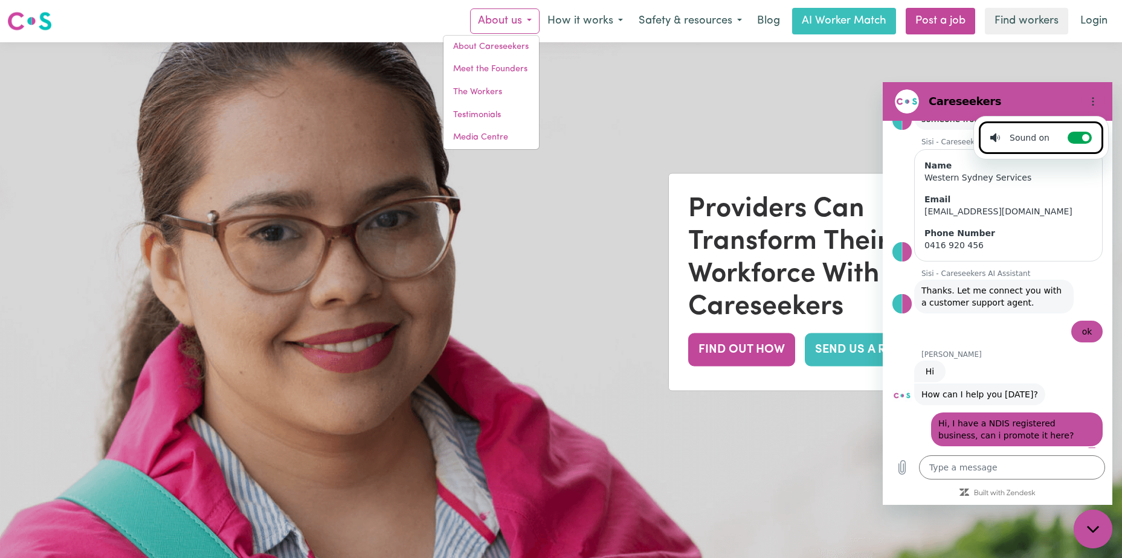
click at [1012, 330] on div "says: ok" at bounding box center [992, 327] width 220 height 29
click at [1103, 521] on div "Close messaging window" at bounding box center [1092, 529] width 36 height 36
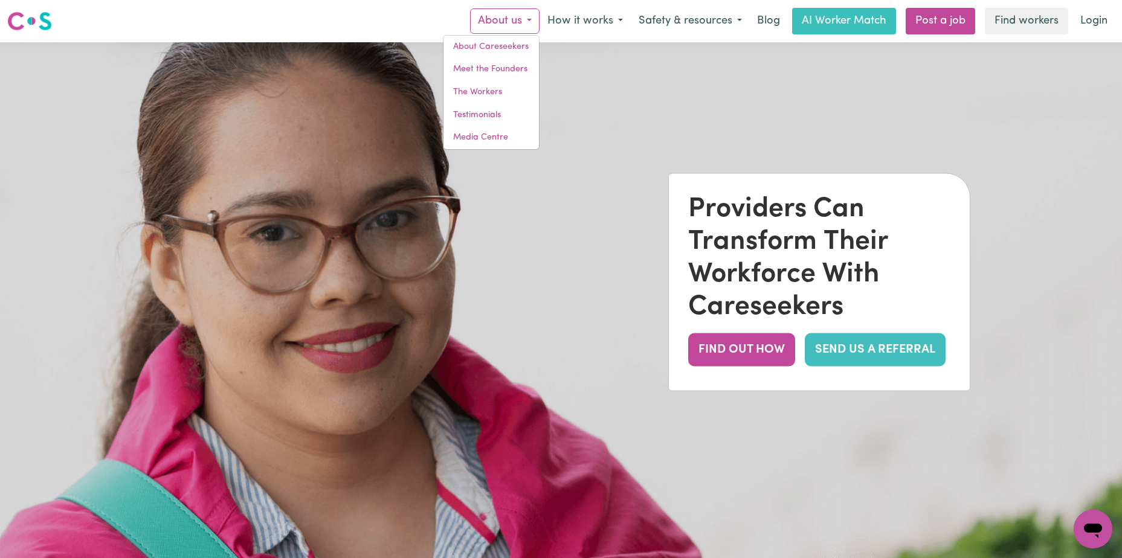
click at [1103, 521] on div "Open messaging window" at bounding box center [1092, 529] width 36 height 36
type textarea "x"
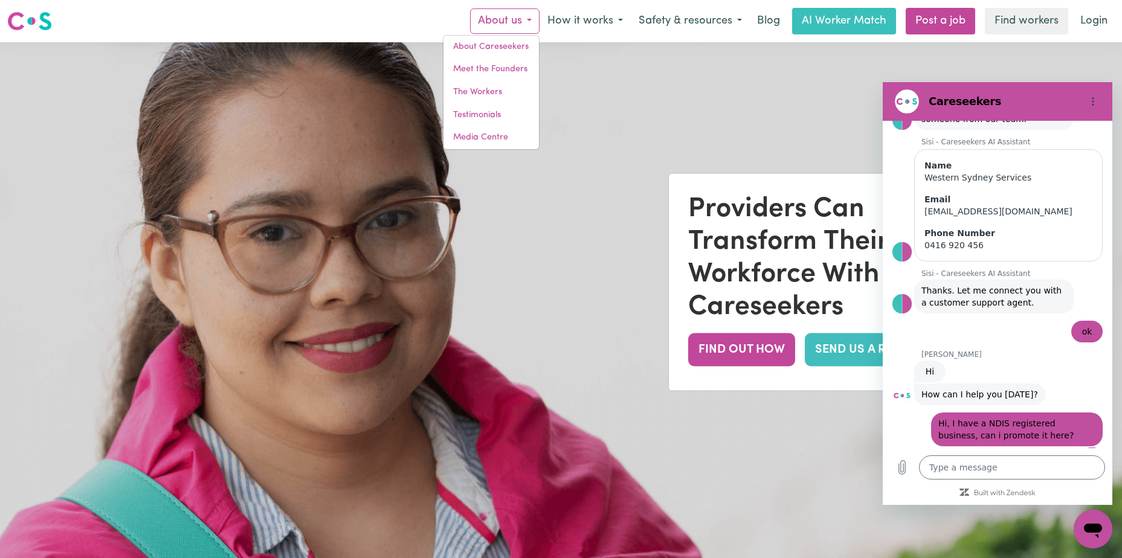
scroll to position [0, 0]
click at [1035, 417] on span "Hi, I have a NDIS registered business, can i promote it here?" at bounding box center [1016, 429] width 157 height 24
click at [178, 94] on img at bounding box center [561, 321] width 1122 height 558
